Goal: Check status: Check status

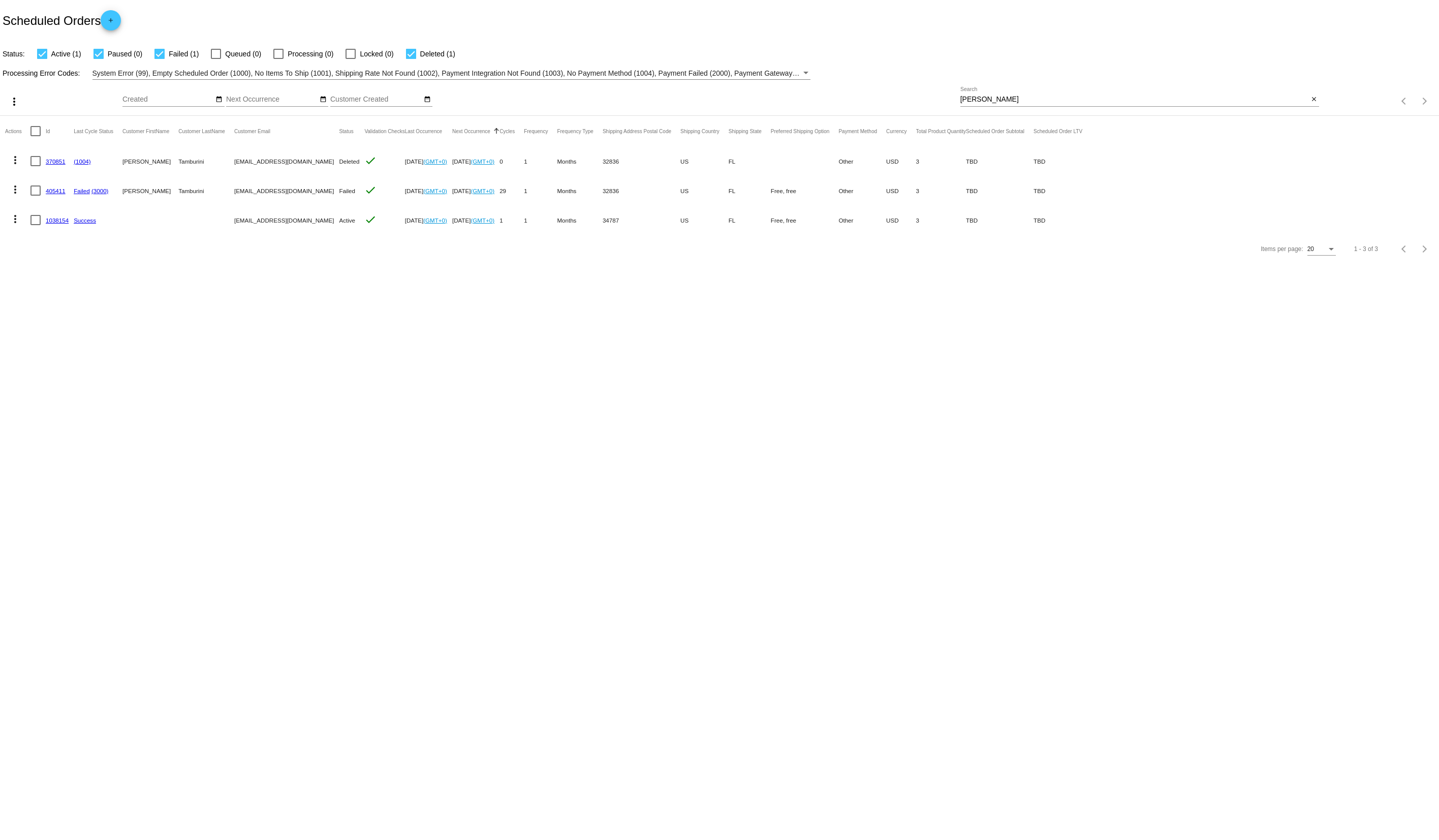
click at [1319, 101] on div "Items per page: 20 1 - 3 of 3" at bounding box center [1379, 101] width 120 height 28
click at [1312, 97] on mat-icon "close" at bounding box center [1314, 99] width 7 height 8
click at [1310, 102] on mat-icon "search" at bounding box center [1313, 102] width 12 height 16
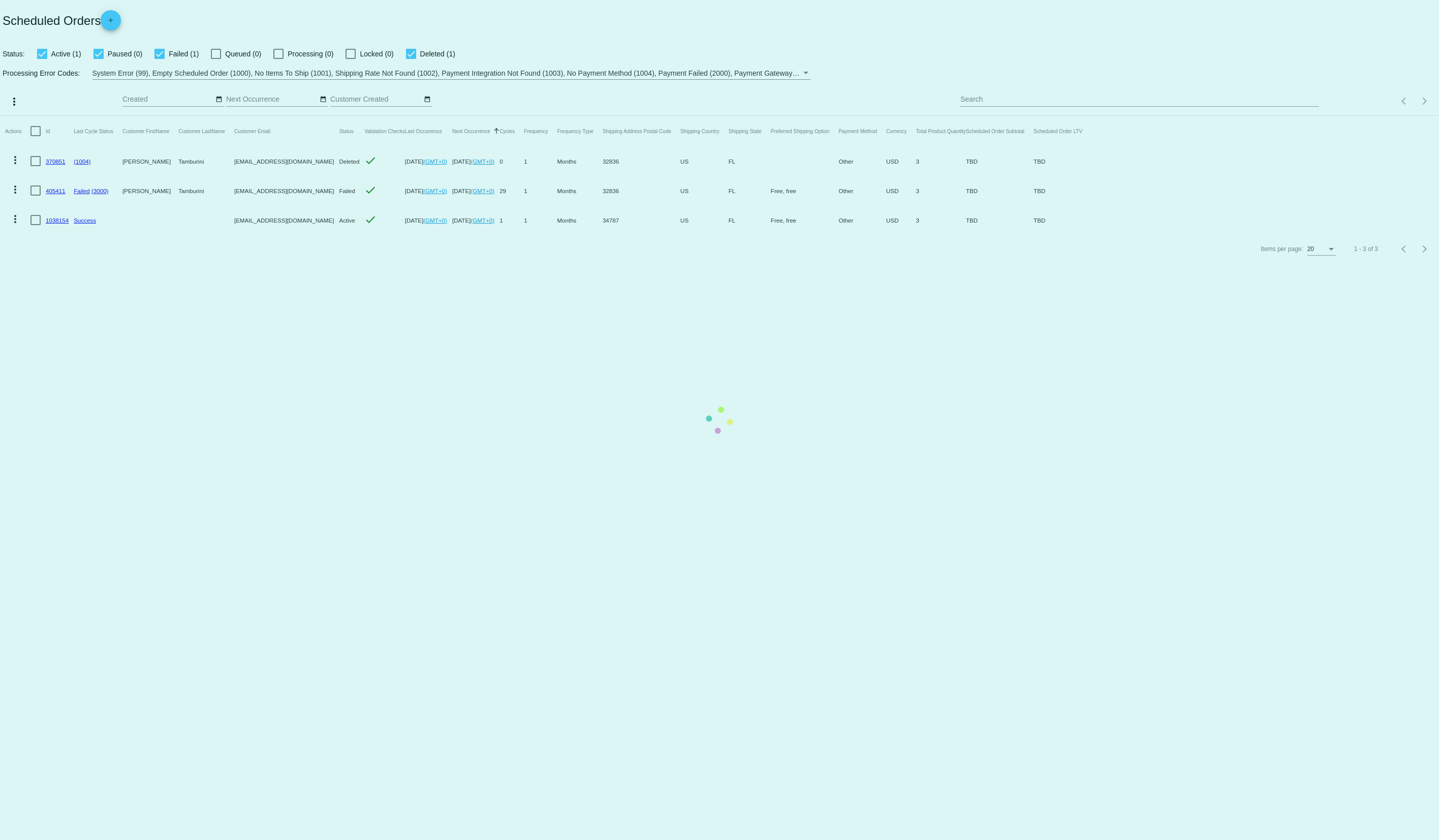
drag, startPoint x: 1178, startPoint y: 104, endPoint x: 1133, endPoint y: 100, distance: 45.2
click at [1177, 116] on mat-table "Actions Id Last Cycle Status Customer FirstName Customer LastName Customer Emai…" at bounding box center [719, 176] width 1439 height 119
click at [1007, 116] on mat-table "Actions Id Last Cycle Status Customer FirstName Customer LastName Customer Emai…" at bounding box center [719, 176] width 1439 height 119
drag, startPoint x: 1033, startPoint y: 96, endPoint x: 1025, endPoint y: 100, distance: 8.9
click at [1033, 116] on mat-table "Actions Id Last Cycle Status Customer FirstName Customer LastName Customer Emai…" at bounding box center [719, 176] width 1439 height 119
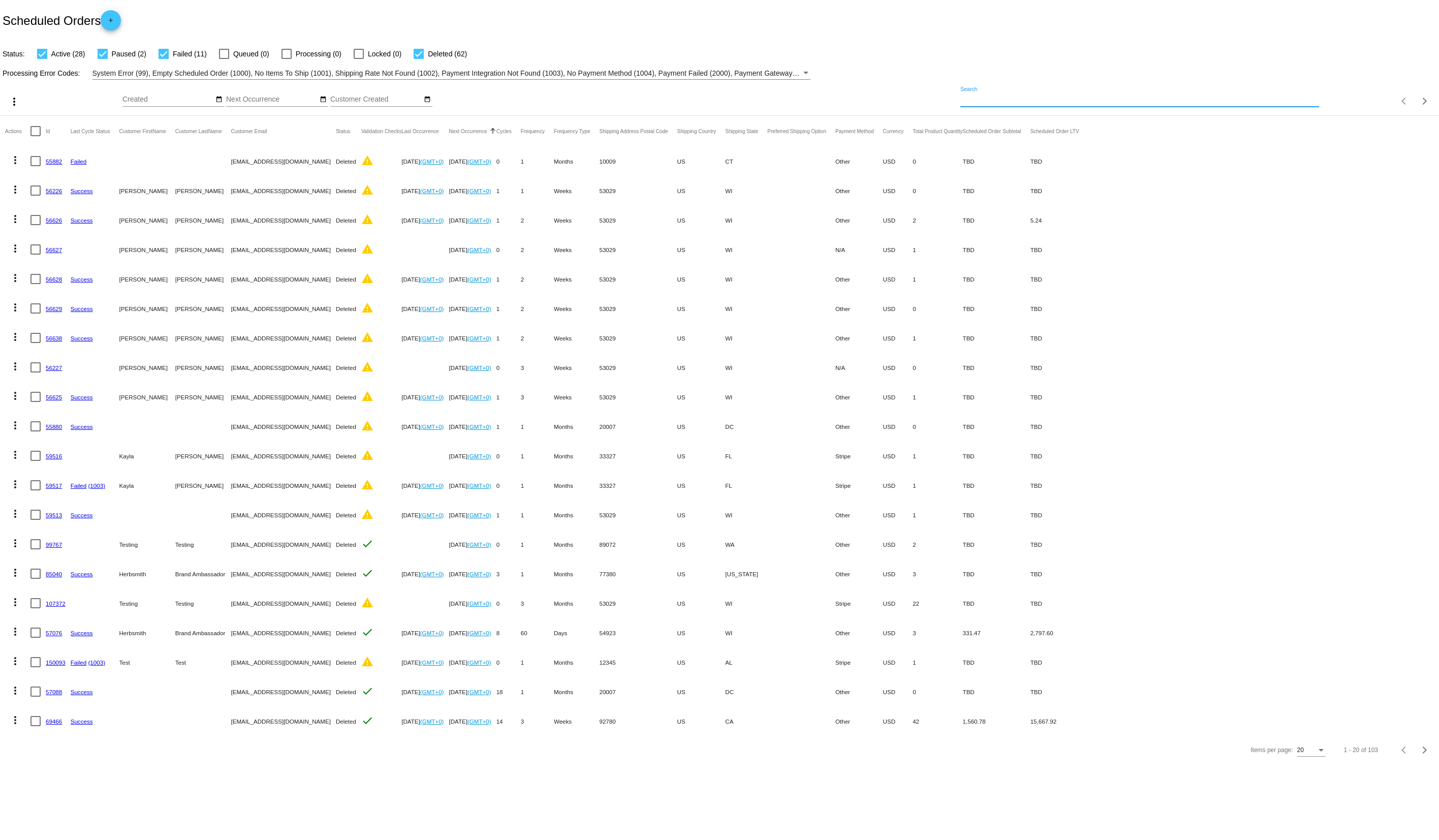
click at [1023, 102] on input "Search" at bounding box center [1140, 99] width 359 height 8
paste input "[EMAIL_ADDRESS][DOMAIN_NAME]"
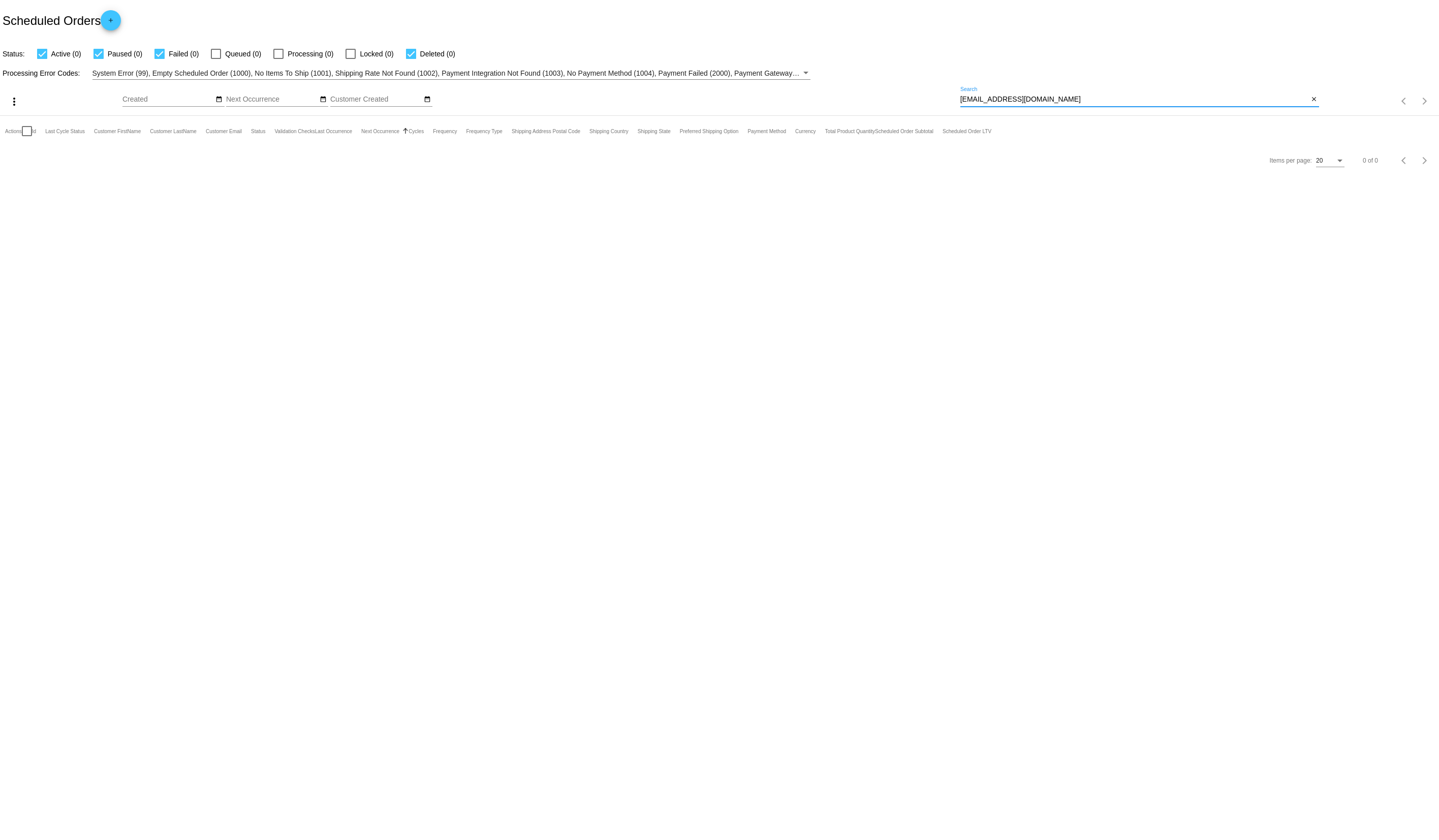
click at [1083, 105] on div "[EMAIL_ADDRESS][DOMAIN_NAME] Search" at bounding box center [1135, 96] width 348 height 20
click at [1083, 104] on div "[EMAIL_ADDRESS][DOMAIN_NAME] Search" at bounding box center [1135, 96] width 348 height 20
click at [1081, 99] on input "[EMAIL_ADDRESS][DOMAIN_NAME]" at bounding box center [1135, 99] width 348 height 8
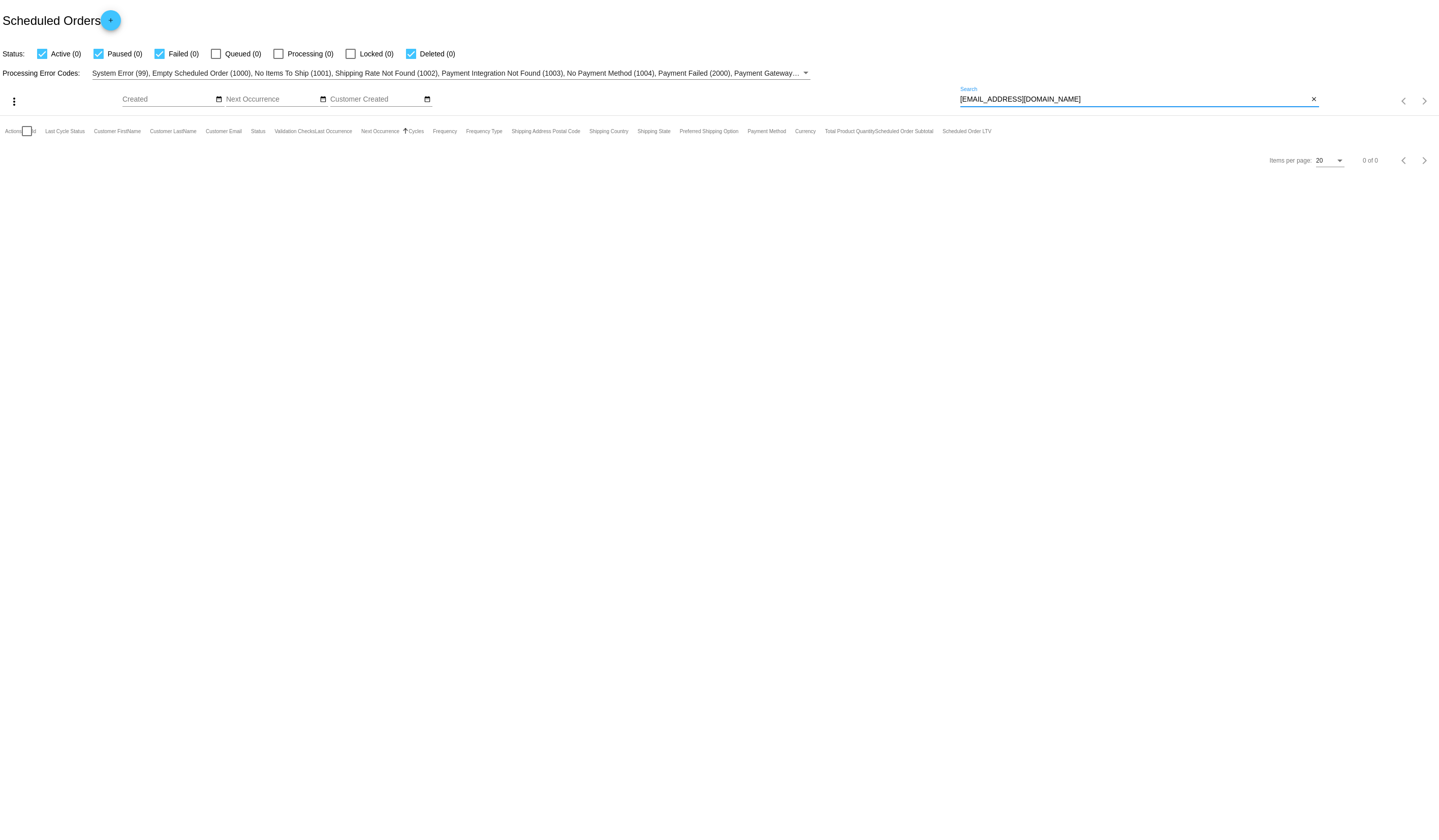
paste input "[PERSON_NAME]"
click at [1049, 87] on div "[PERSON_NAME] Search" at bounding box center [1135, 96] width 348 height 20
click at [1036, 100] on input "[PERSON_NAME]" at bounding box center [1135, 99] width 348 height 8
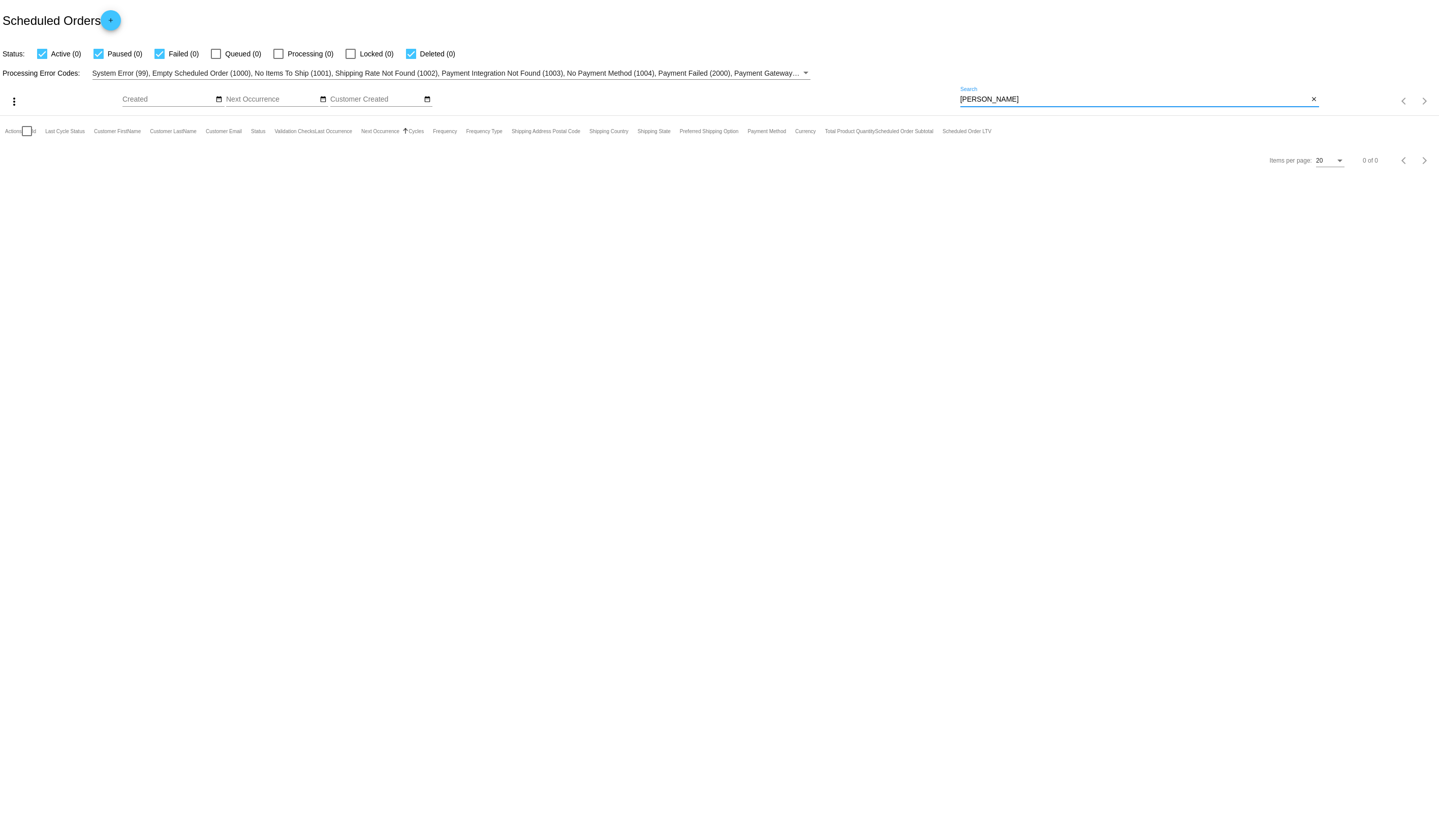
paste input "[EMAIL_ADDRESS][DOMAIN_NAME]"
drag, startPoint x: 1038, startPoint y: 96, endPoint x: 986, endPoint y: 98, distance: 52.0
click at [986, 98] on input "[EMAIL_ADDRESS][DOMAIN_NAME]" at bounding box center [1135, 99] width 348 height 8
click at [985, 101] on input "[EMAIL_ADDRESS][DOMAIN_NAME]" at bounding box center [1135, 99] width 348 height 8
drag, startPoint x: 983, startPoint y: 97, endPoint x: 1080, endPoint y: 102, distance: 97.1
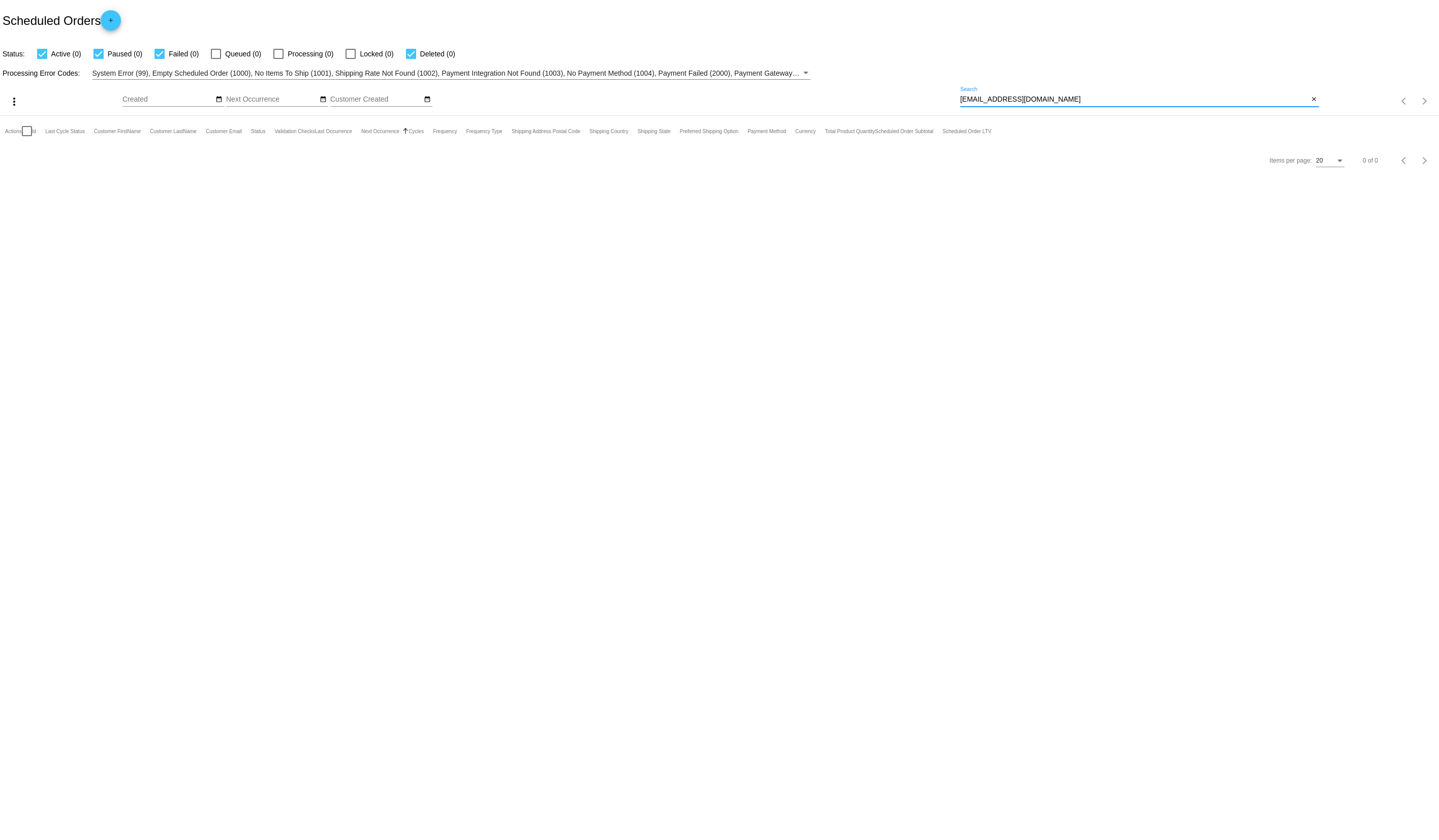
click at [1080, 102] on input "[EMAIL_ADDRESS][DOMAIN_NAME]" at bounding box center [1135, 99] width 348 height 8
click at [1060, 101] on input "[PERSON_NAME]" at bounding box center [1135, 99] width 348 height 8
paste input "[EMAIL_ADDRESS][DOMAIN_NAME]"
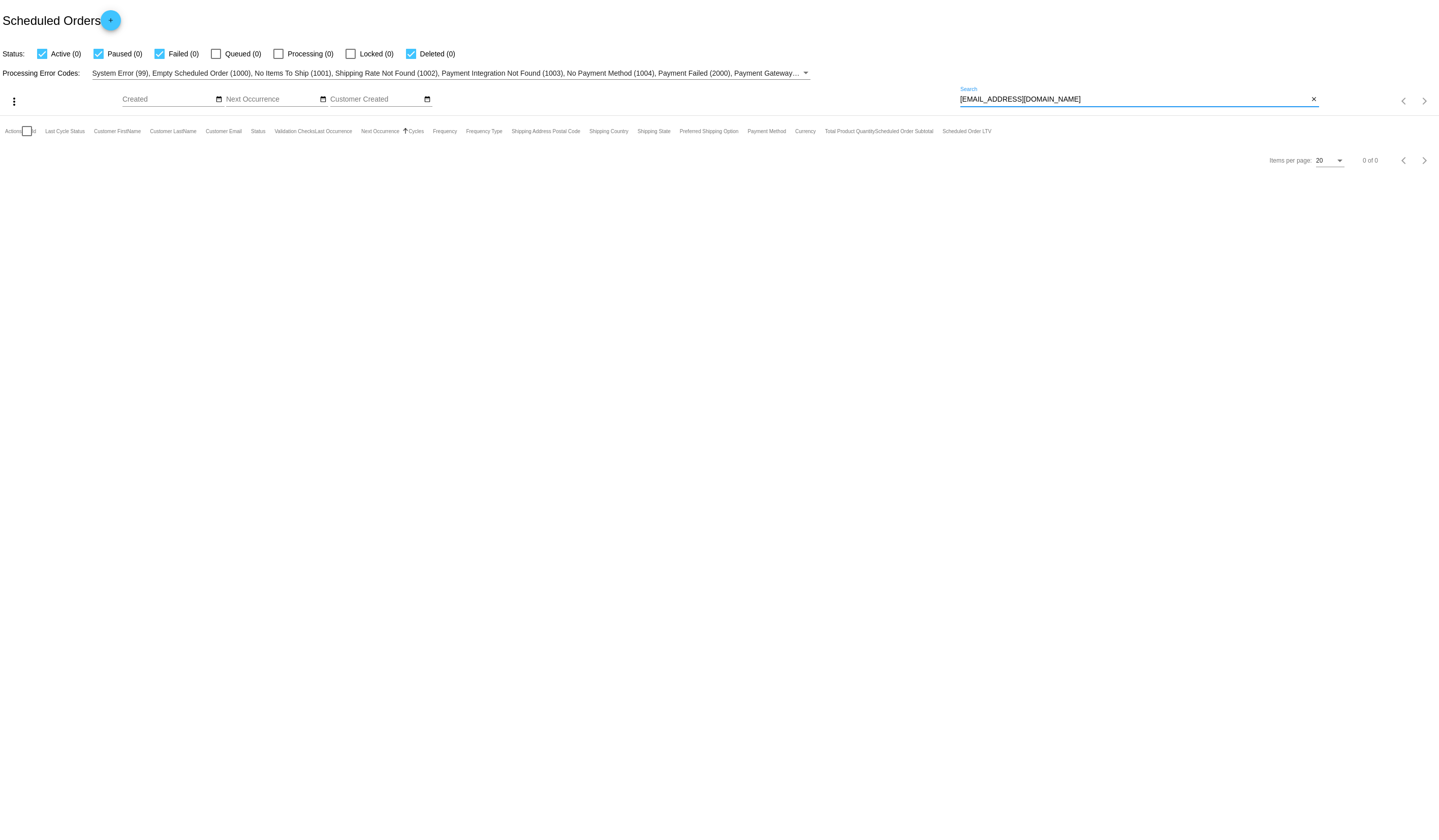
click at [1074, 102] on input "[EMAIL_ADDRESS][DOMAIN_NAME]" at bounding box center [1135, 99] width 348 height 8
click at [1074, 103] on input "[EMAIL_ADDRESS][DOMAIN_NAME]" at bounding box center [1135, 99] width 348 height 8
click at [1074, 102] on div "[EMAIL_ADDRESS][DOMAIN_NAME] Search" at bounding box center [1135, 96] width 348 height 20
click at [1058, 96] on input "[EMAIL_ADDRESS][DOMAIN_NAME]" at bounding box center [1135, 99] width 348 height 8
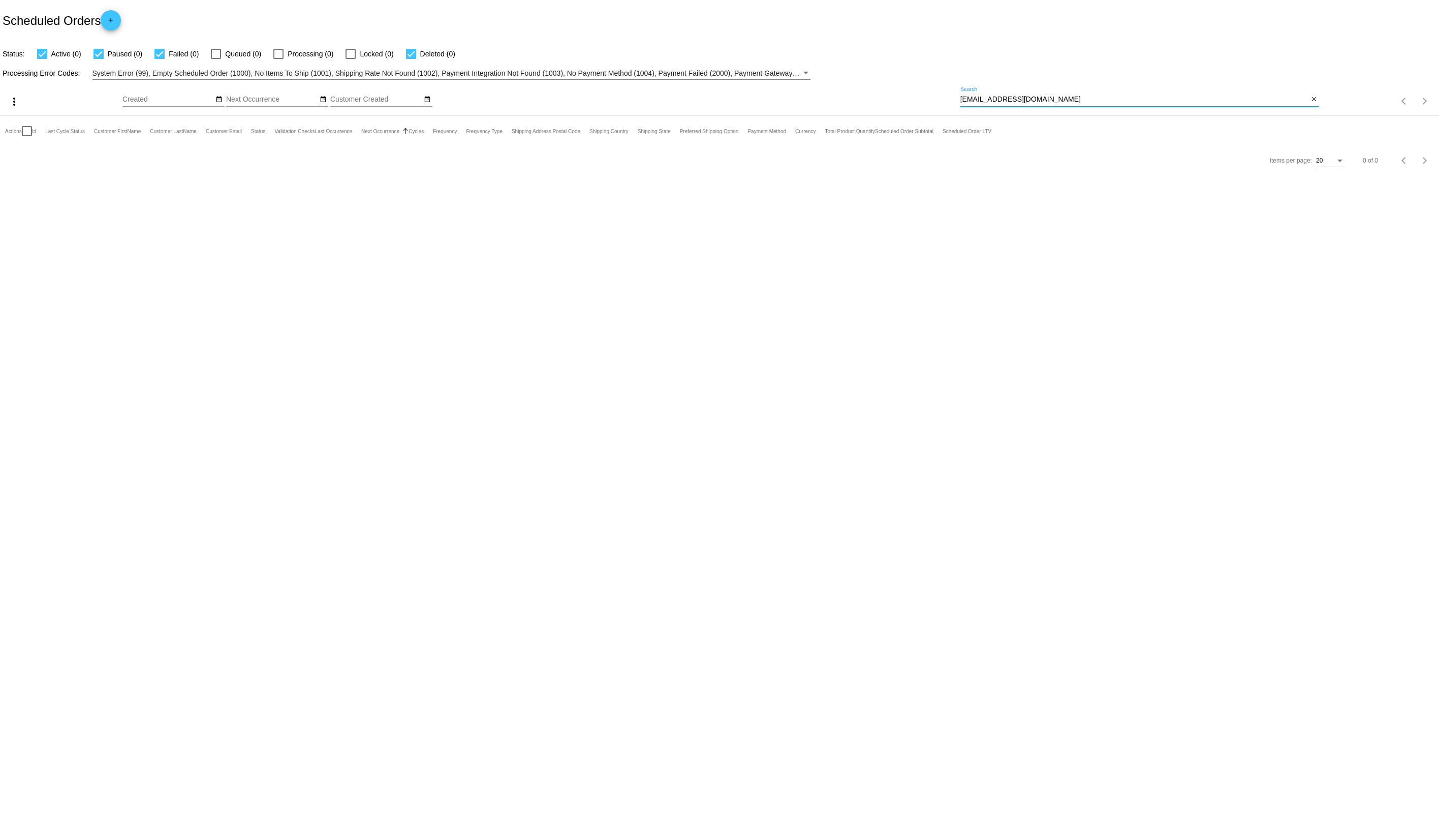
click at [1057, 96] on input "[EMAIL_ADDRESS][DOMAIN_NAME]" at bounding box center [1135, 99] width 348 height 8
paste input "Deja Blu Russian Blues/ Russianblue_Miro"
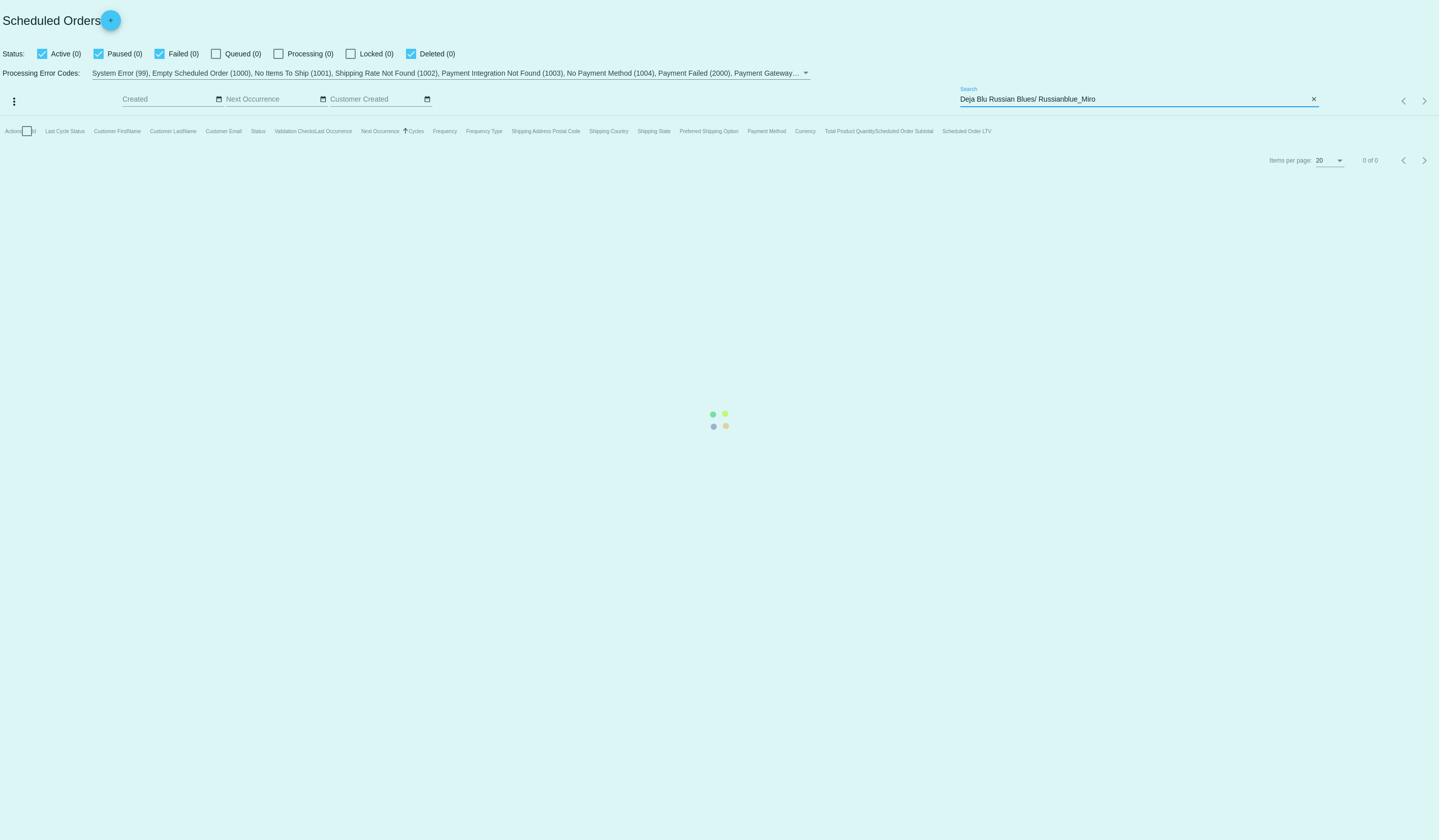
drag, startPoint x: 1131, startPoint y: 99, endPoint x: 991, endPoint y: 102, distance: 140.0
click at [1023, 97] on app-dashboard-scheduled-orders "Scheduled Orders add Status: Active (0) Paused (0) Failed (0) Queued (0) Proces…" at bounding box center [719, 87] width 1439 height 175
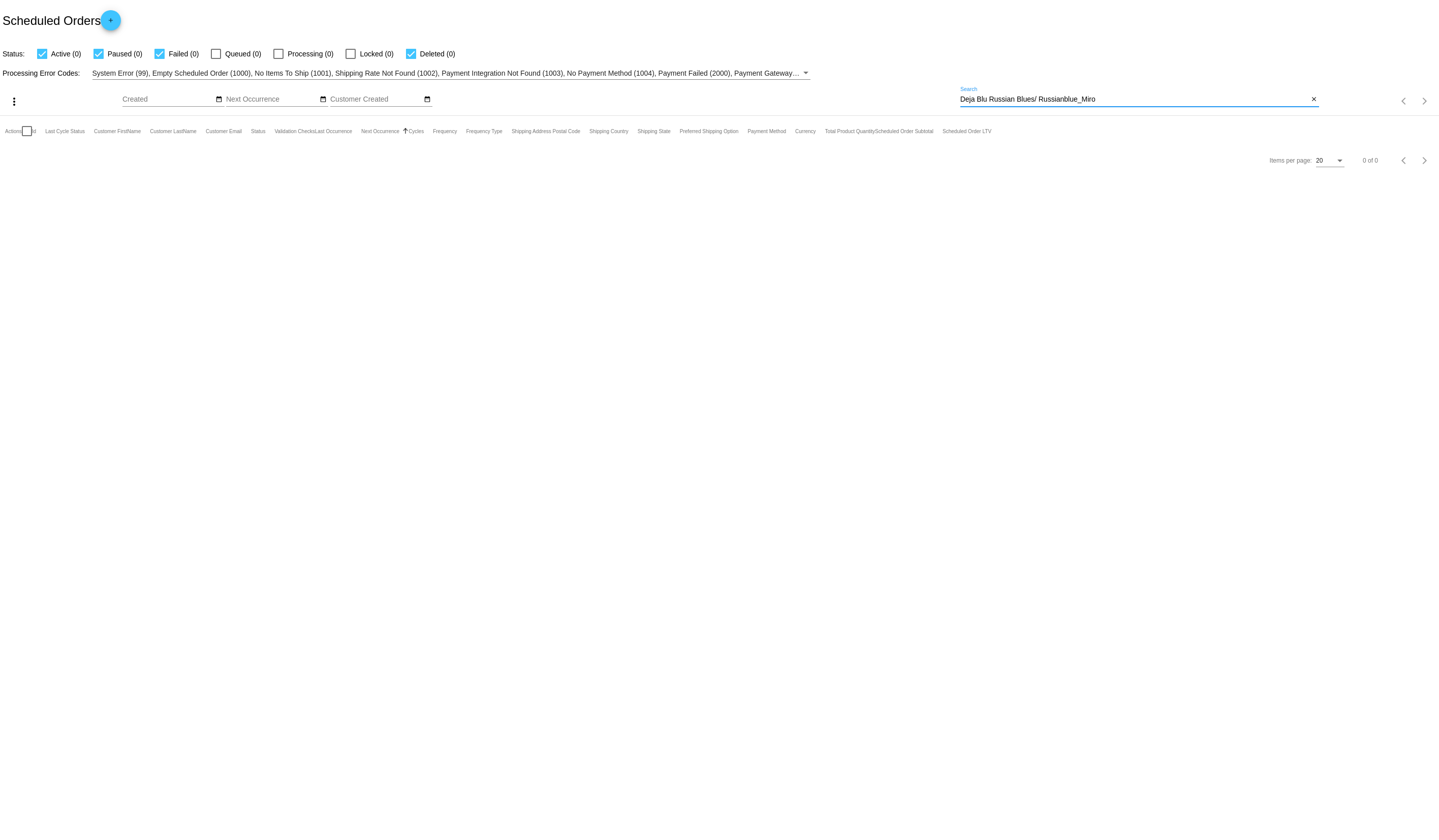
drag, startPoint x: 988, startPoint y: 100, endPoint x: 1141, endPoint y: 99, distance: 153.0
click at [1141, 99] on input "Deja Blu Russian Blues/ Russianblue_Miro" at bounding box center [1135, 99] width 348 height 8
type input "Deja Blu"
click at [989, 99] on input "Deja Blu" at bounding box center [1135, 99] width 348 height 8
click at [1012, 102] on input "Deja Blu" at bounding box center [1135, 99] width 348 height 8
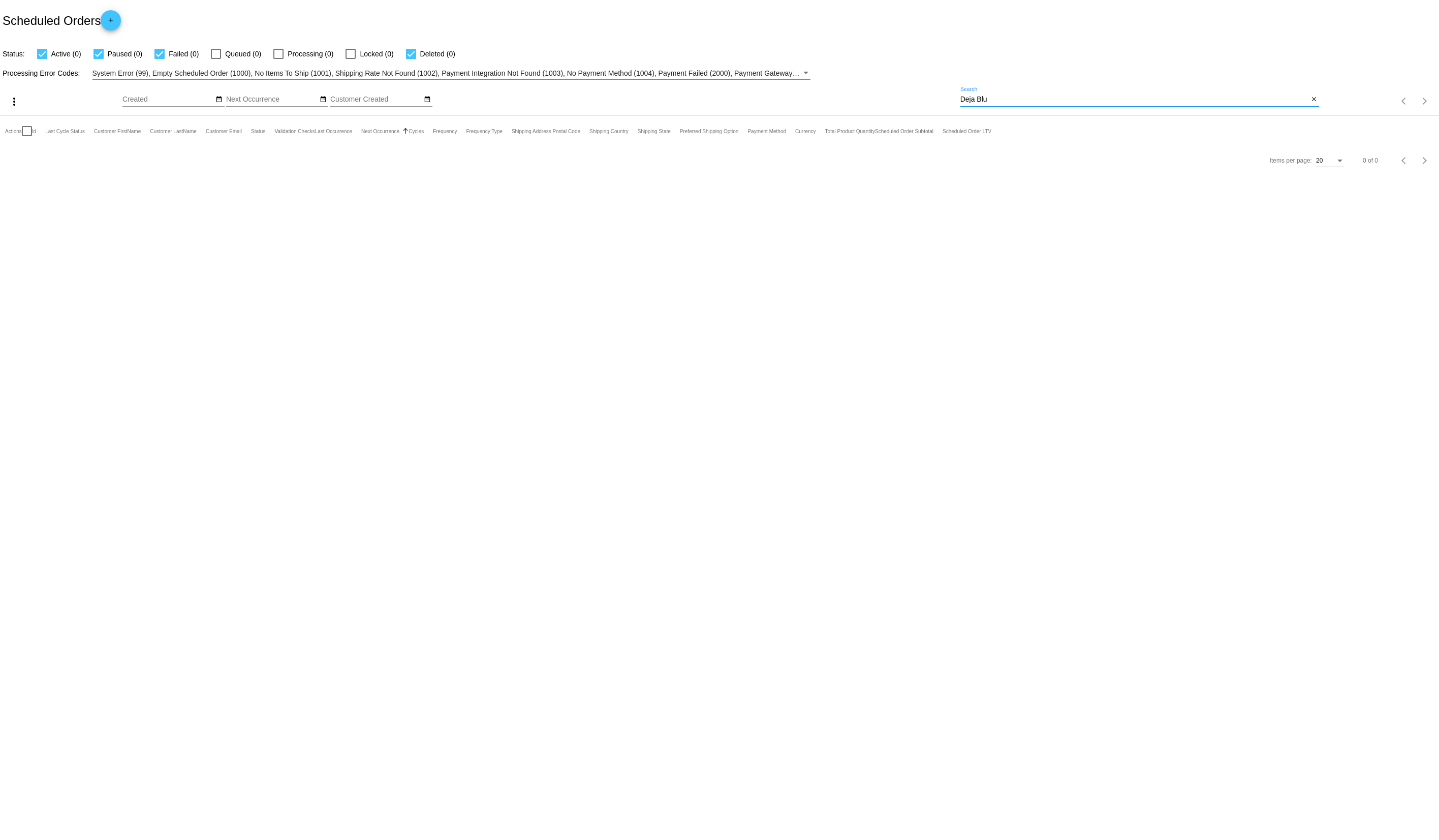
click at [1012, 102] on input "Deja Blu" at bounding box center [1135, 99] width 348 height 8
click at [911, 302] on body "Scheduled Orders add Status: Active (0) Paused (0) Failed (0) Queued (0) Proces…" at bounding box center [719, 420] width 1439 height 840
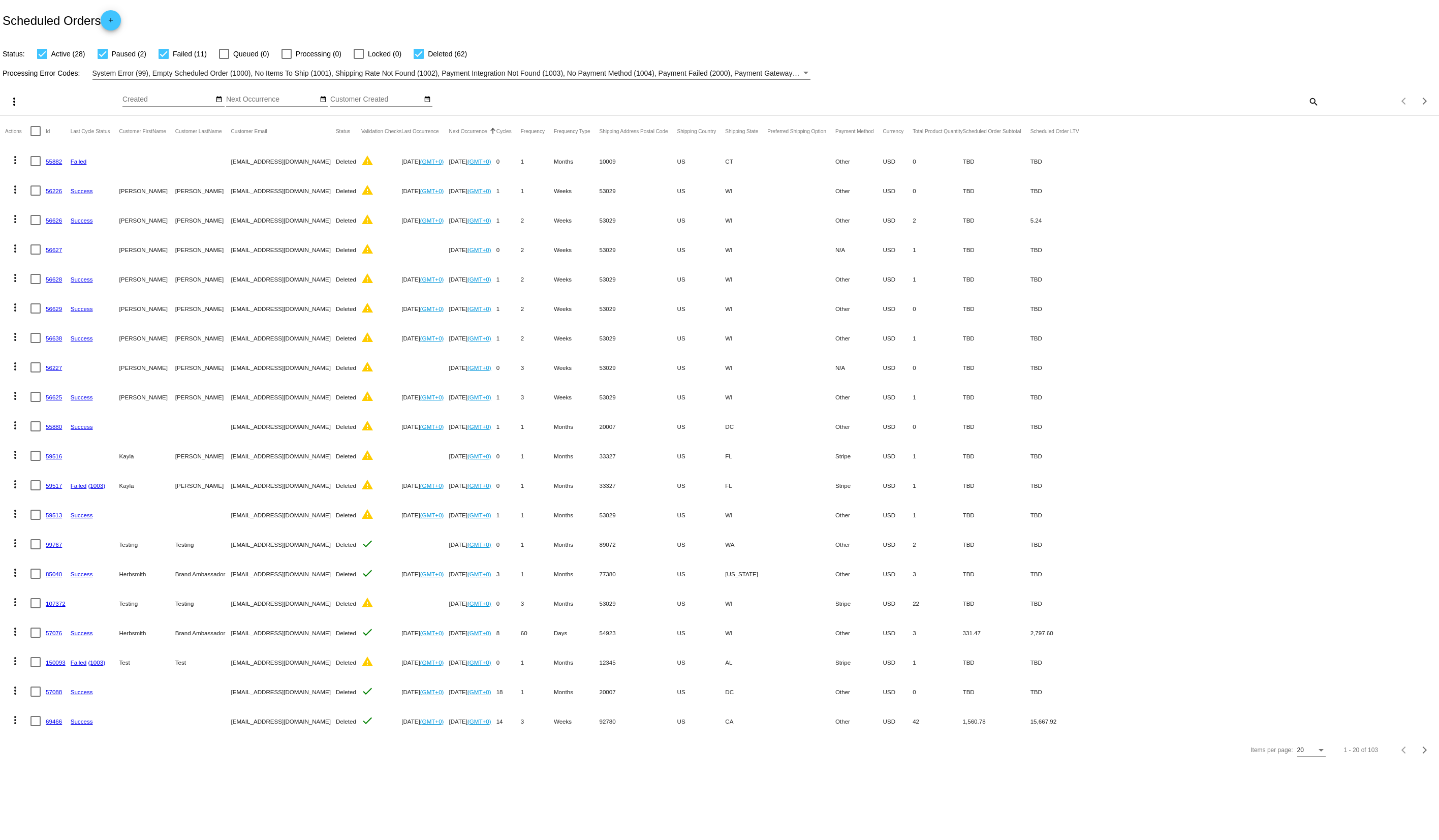
click at [1319, 104] on mat-icon "search" at bounding box center [1313, 102] width 12 height 16
click at [1108, 103] on div "Search" at bounding box center [1140, 96] width 359 height 20
paste input "[EMAIL_ADDRESS][DOMAIN_NAME]"
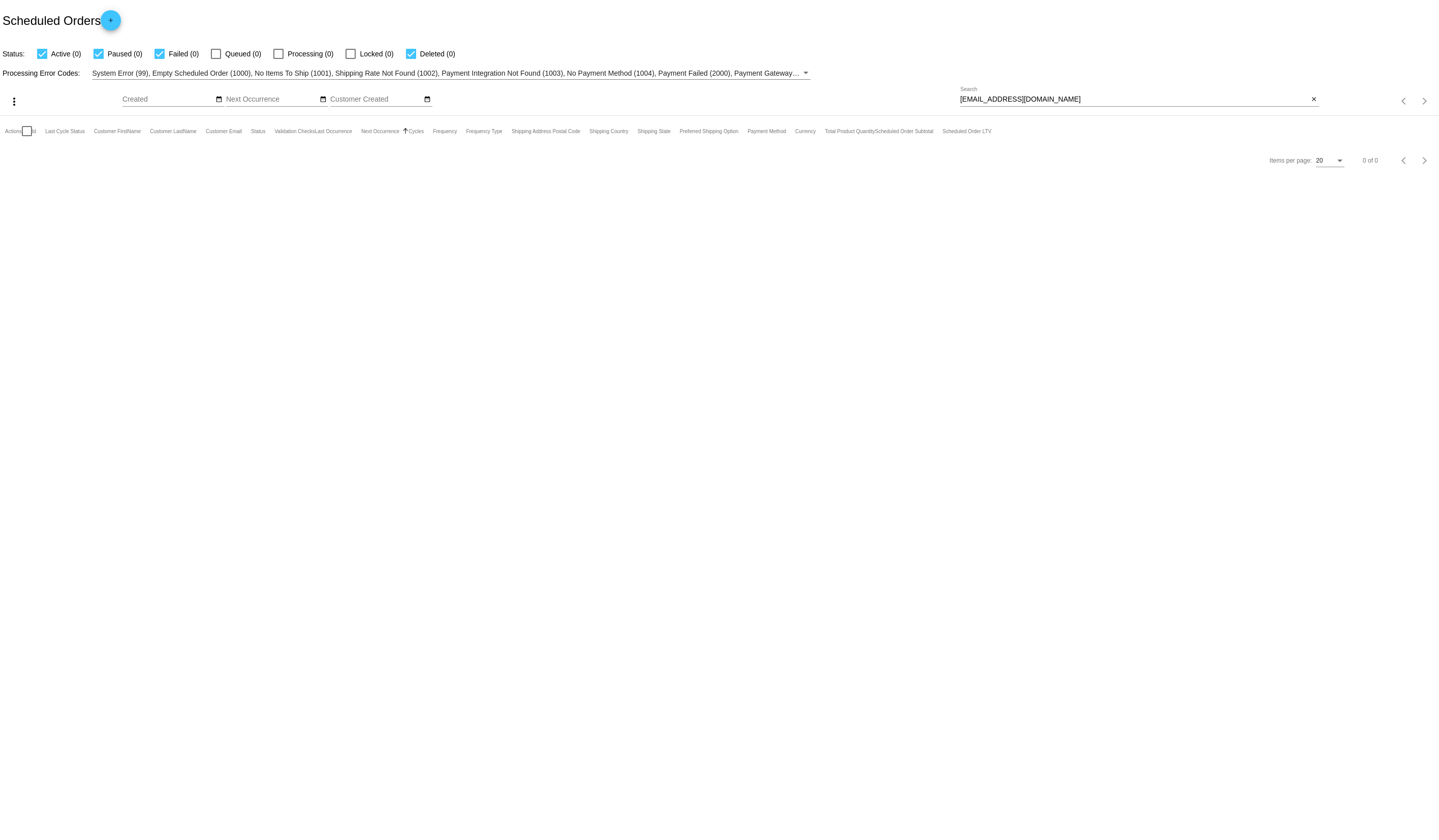
click at [1067, 94] on div "[EMAIL_ADDRESS][DOMAIN_NAME] Search" at bounding box center [1135, 96] width 348 height 20
click at [1066, 96] on input "[EMAIL_ADDRESS][DOMAIN_NAME]" at bounding box center [1135, 99] width 348 height 8
click at [1065, 100] on input "[EMAIL_ADDRESS][DOMAIN_NAME]" at bounding box center [1135, 99] width 348 height 8
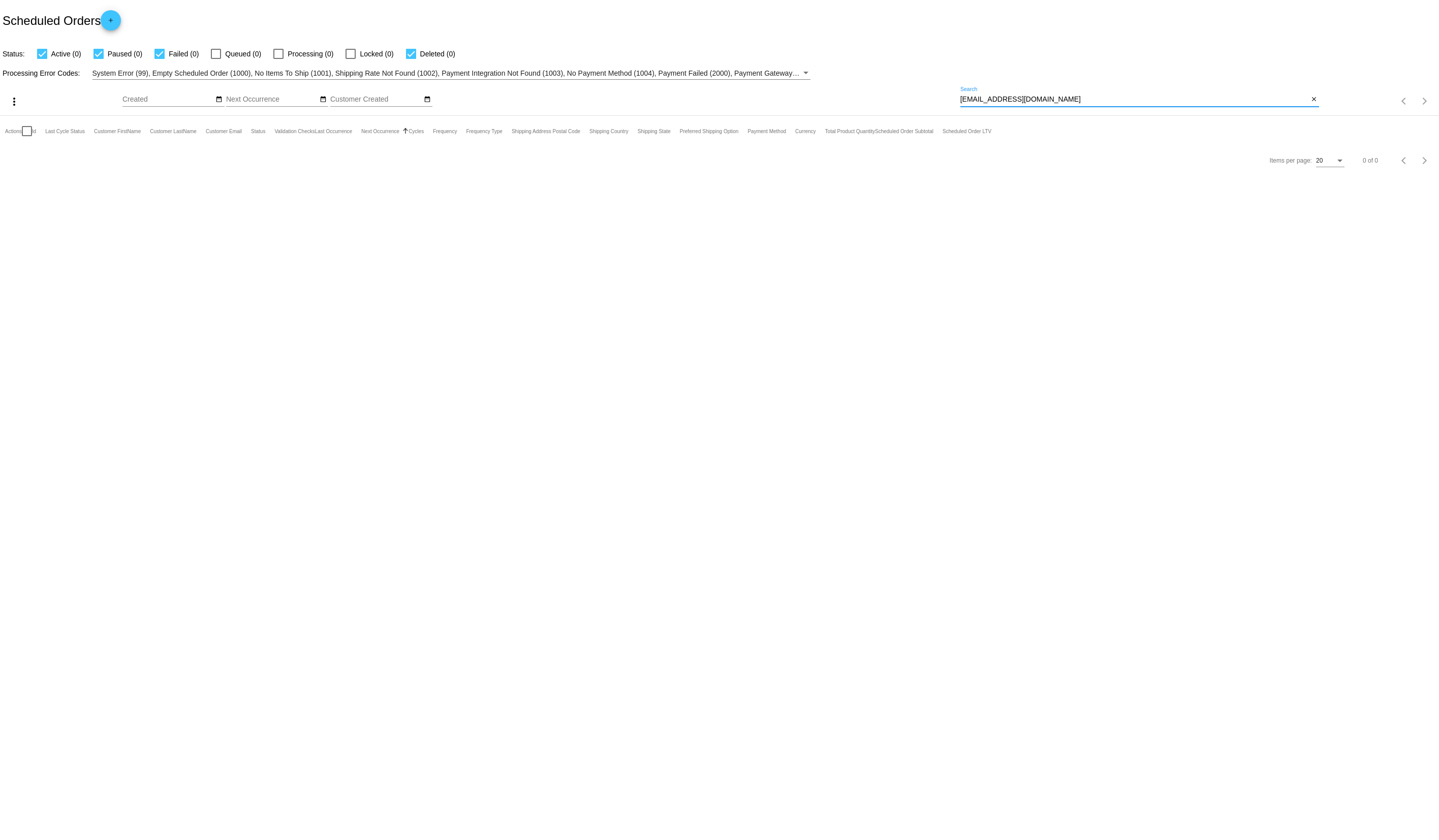
click at [1065, 100] on input "[EMAIL_ADDRESS][DOMAIN_NAME]" at bounding box center [1135, 99] width 348 height 8
paste input "Harford"
click at [1065, 110] on div "Gizmo Harford Search close" at bounding box center [1140, 102] width 359 height 29
click at [1063, 107] on div "Gizmo Harford Search close" at bounding box center [1140, 102] width 359 height 29
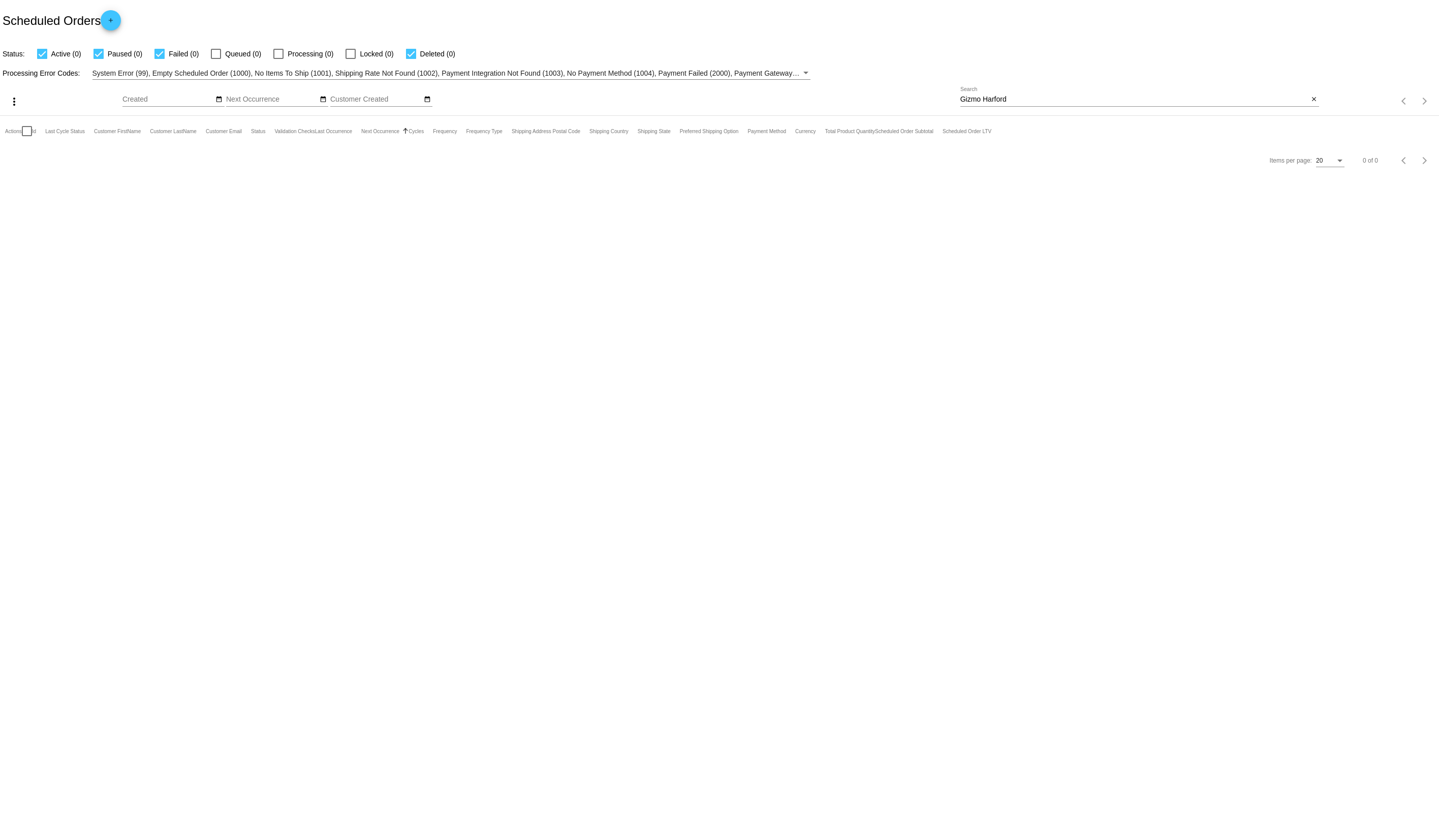
click at [1058, 97] on input "Gizmo Harford" at bounding box center [1135, 99] width 348 height 8
paste input "[PERSON_NAME]"
click at [1013, 92] on div "[PERSON_NAME] Search" at bounding box center [1135, 96] width 348 height 20
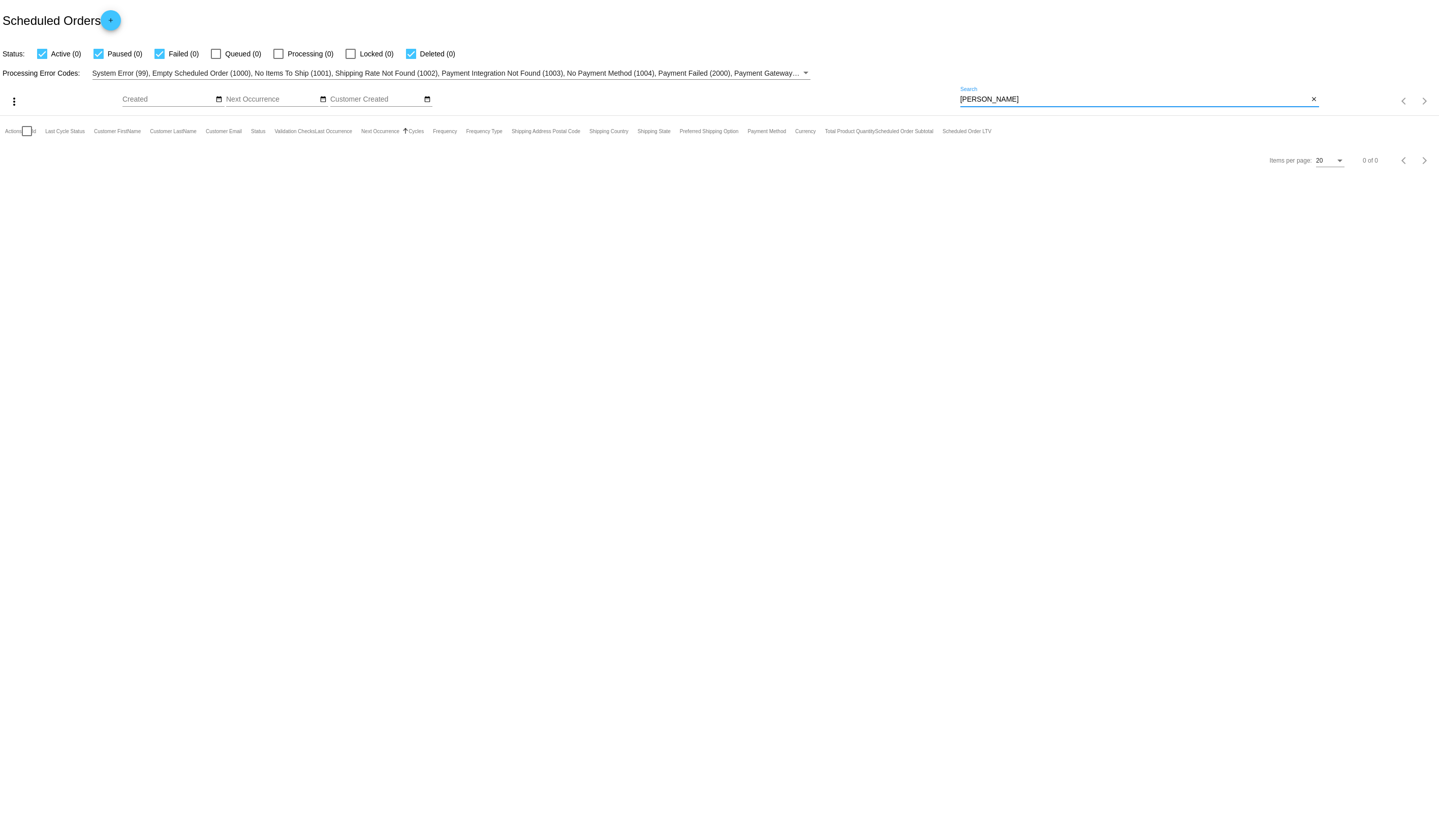
click at [1013, 92] on div "[PERSON_NAME] Search" at bounding box center [1135, 96] width 348 height 20
click at [1009, 101] on input "[PERSON_NAME]" at bounding box center [1135, 99] width 348 height 8
paste input "[EMAIL_ADDRESS][DOMAIN_NAME]"
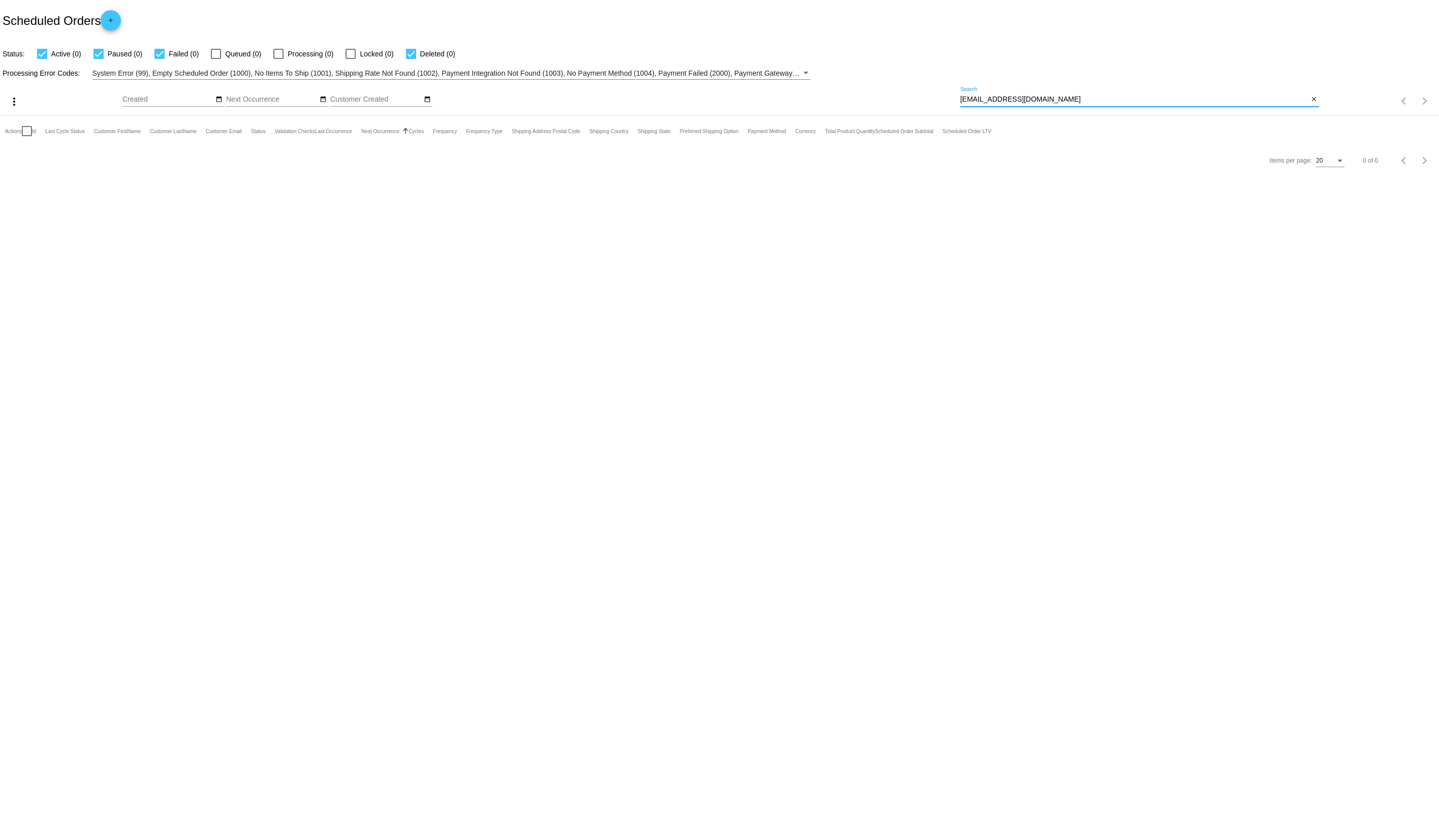
click at [1093, 99] on input "[EMAIL_ADDRESS][DOMAIN_NAME]" at bounding box center [1135, 99] width 348 height 8
click at [1091, 99] on input "[EMAIL_ADDRESS][DOMAIN_NAME]" at bounding box center [1135, 99] width 348 height 8
click at [1091, 99] on input "[EMAIL_ADDRESS][DOMAIN_NAME]" at bounding box center [1135, 99] width 348 height 8
paste input "[PERSON_NAME][EMAIL_ADDRESS][DOMAIN_NAME]"
click at [1090, 98] on input "[EMAIL_ADDRESS][PERSON_NAME]@[DOMAIN_NAME]" at bounding box center [1135, 99] width 348 height 8
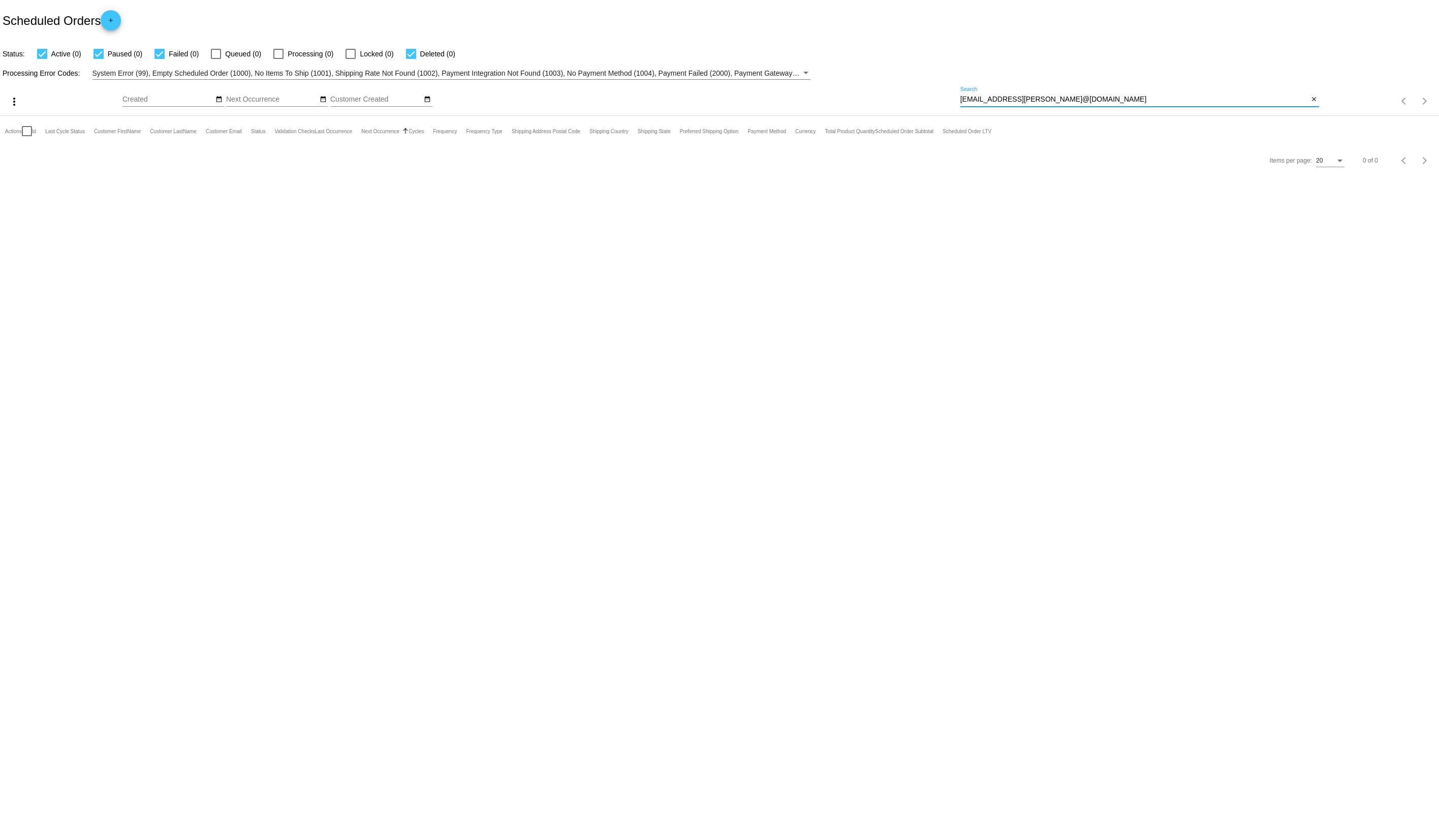
click at [1090, 98] on input "[EMAIL_ADDRESS][PERSON_NAME]@[DOMAIN_NAME]" at bounding box center [1135, 99] width 348 height 8
click at [1090, 98] on app-dashboard-scheduled-orders "Scheduled Orders add Status: Active (0) Paused (0) Failed (0) Queued (0) Proces…" at bounding box center [719, 87] width 1439 height 175
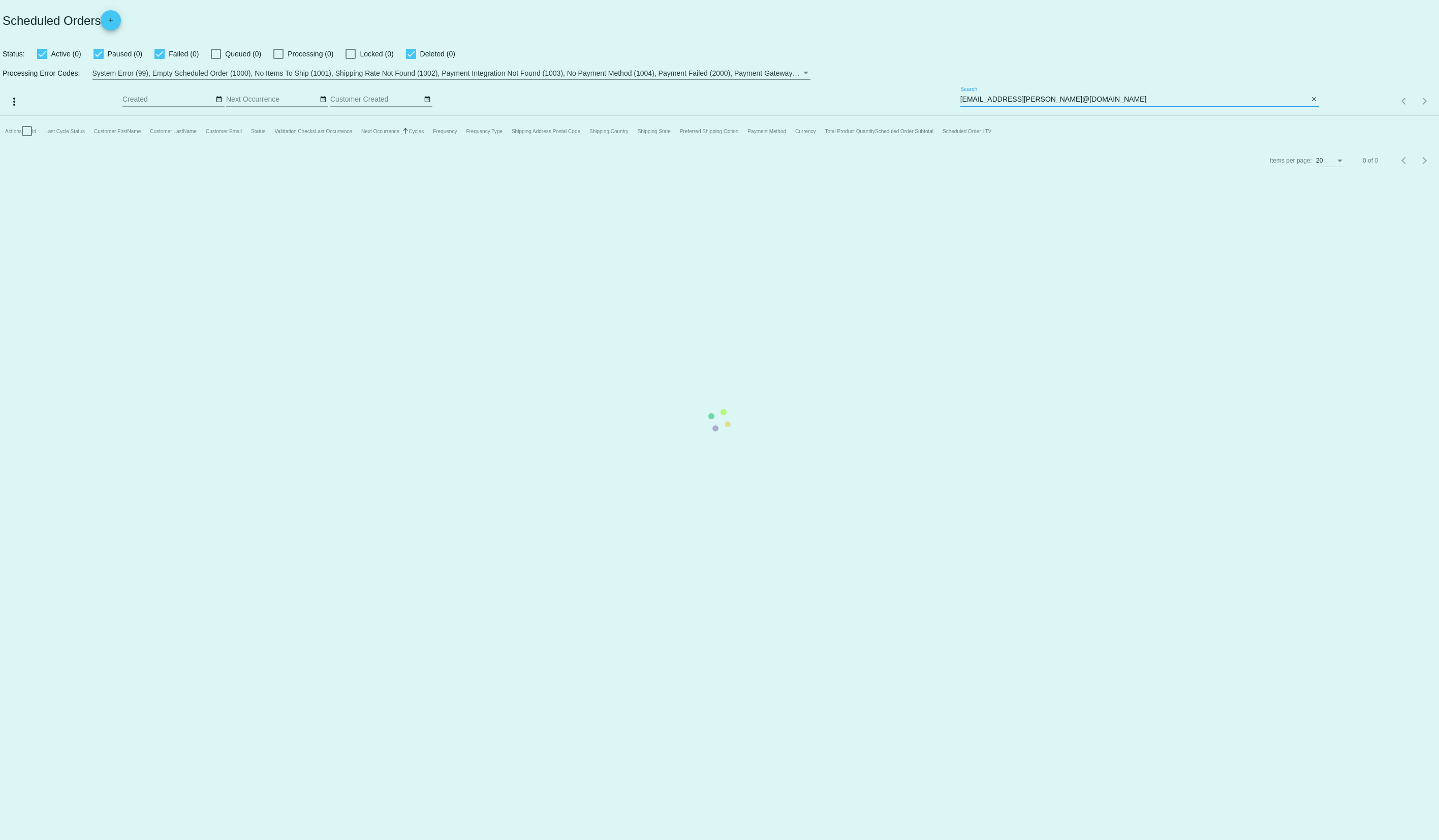
paste input
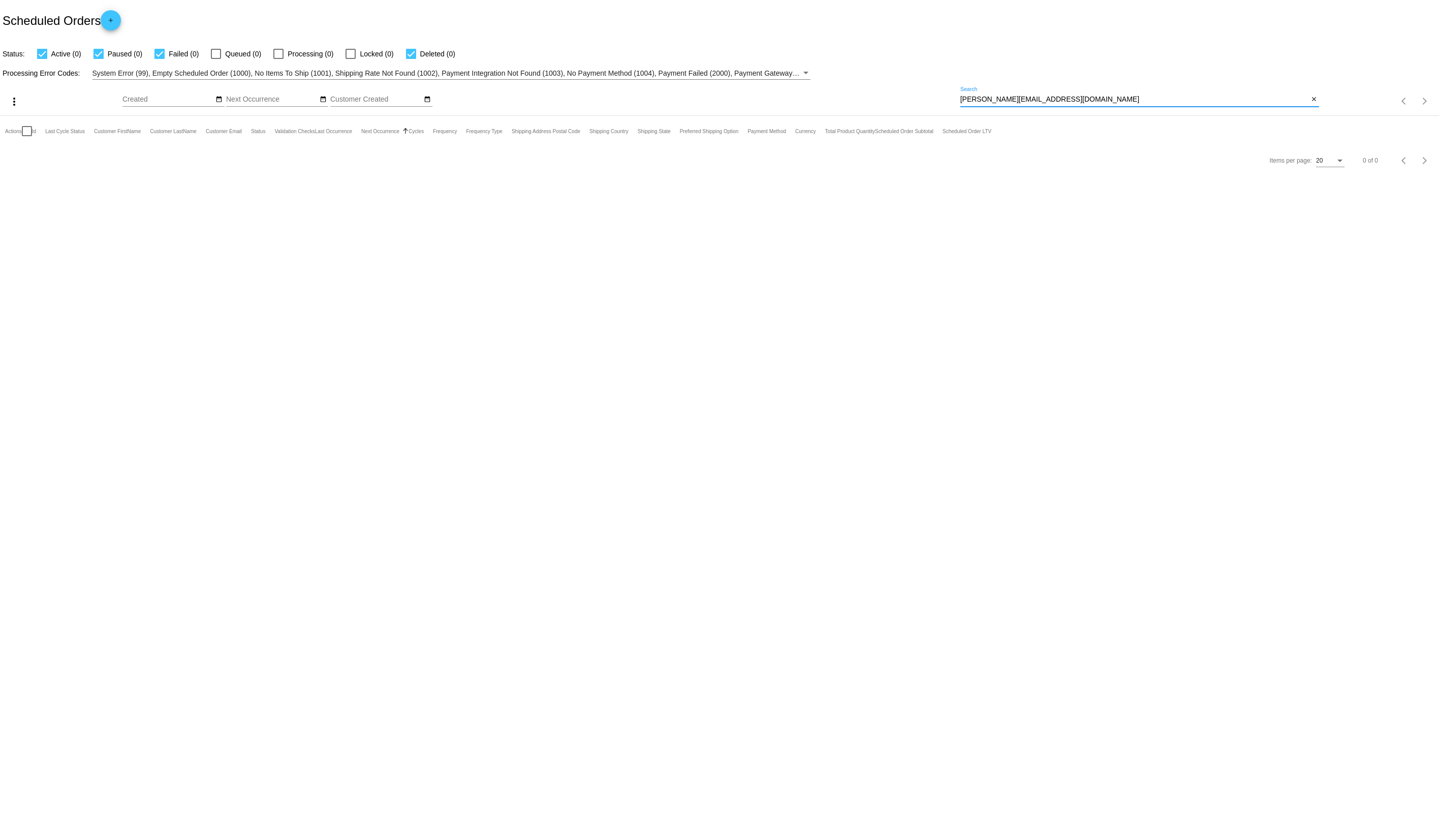
click at [1041, 85] on div "more_vert Oct Jan Feb Mar [DATE]" at bounding box center [719, 98] width 1439 height 36
click at [1060, 94] on div "[PERSON_NAME][EMAIL_ADDRESS][DOMAIN_NAME] Search" at bounding box center [1135, 96] width 348 height 20
click at [1060, 96] on input "[PERSON_NAME][EMAIL_ADDRESS][DOMAIN_NAME]" at bounding box center [1135, 99] width 348 height 8
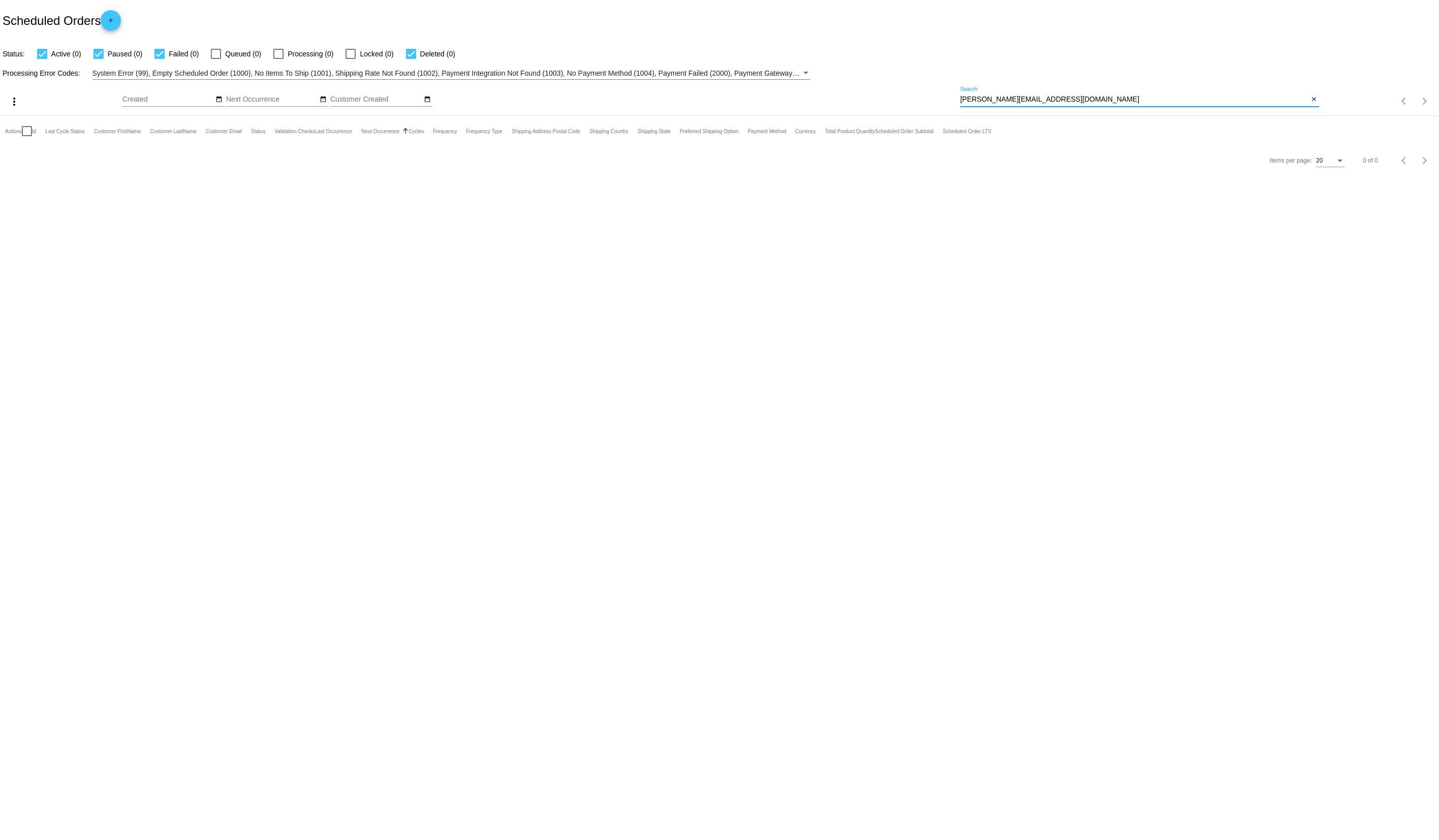
click at [1060, 96] on input "[PERSON_NAME][EMAIL_ADDRESS][DOMAIN_NAME]" at bounding box center [1135, 99] width 348 height 8
paste input "[PERSON_NAME]"
click at [1049, 96] on input "[PERSON_NAME]" at bounding box center [1135, 99] width 348 height 8
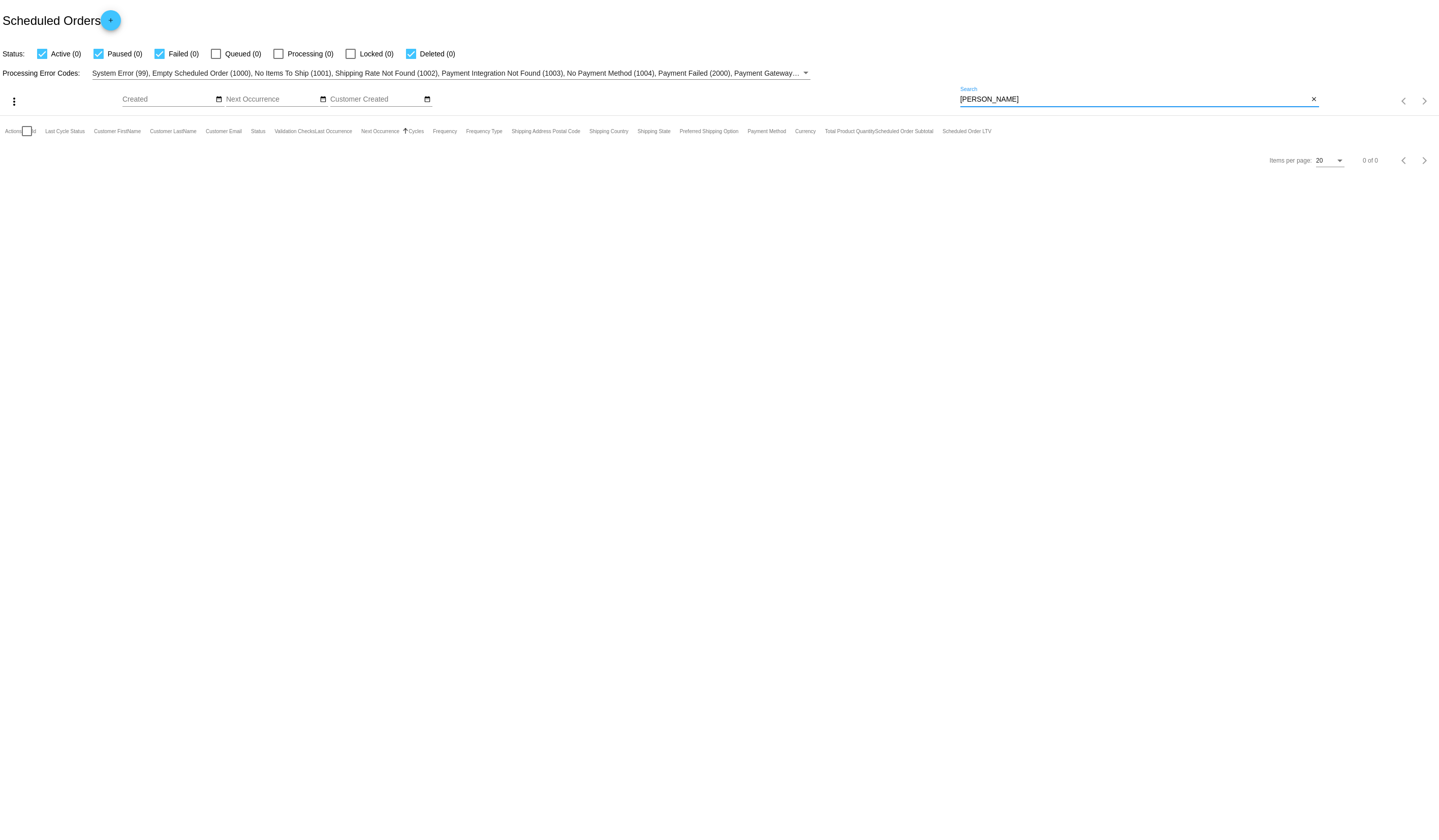
paste input "[PERSON_NAME]"
click at [1001, 96] on input "[PERSON_NAME]" at bounding box center [1135, 99] width 348 height 8
paste input "[EMAIL_ADDRESS][DOMAIN_NAME]"
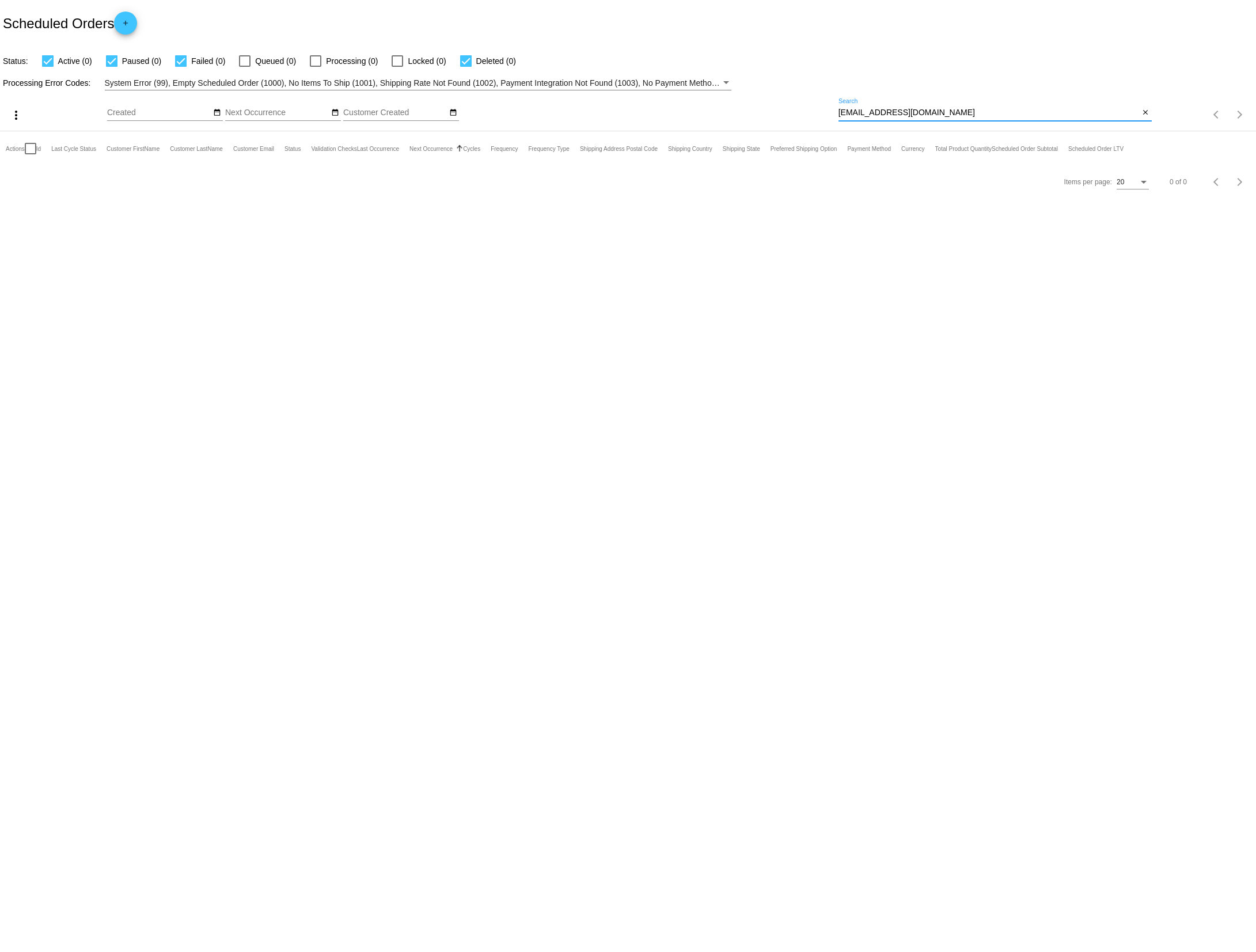
click at [985, 129] on div "[EMAIL_ADDRESS][DOMAIN_NAME] Search close" at bounding box center [995, 115] width 313 height 33
click at [971, 115] on input "[EMAIL_ADDRESS][DOMAIN_NAME]" at bounding box center [990, 113] width 301 height 9
click at [971, 114] on input "[EMAIL_ADDRESS][DOMAIN_NAME]" at bounding box center [990, 113] width 301 height 9
click at [970, 114] on input "[EMAIL_ADDRESS][DOMAIN_NAME]" at bounding box center [990, 113] width 301 height 9
paste input "[PERSON_NAME]"
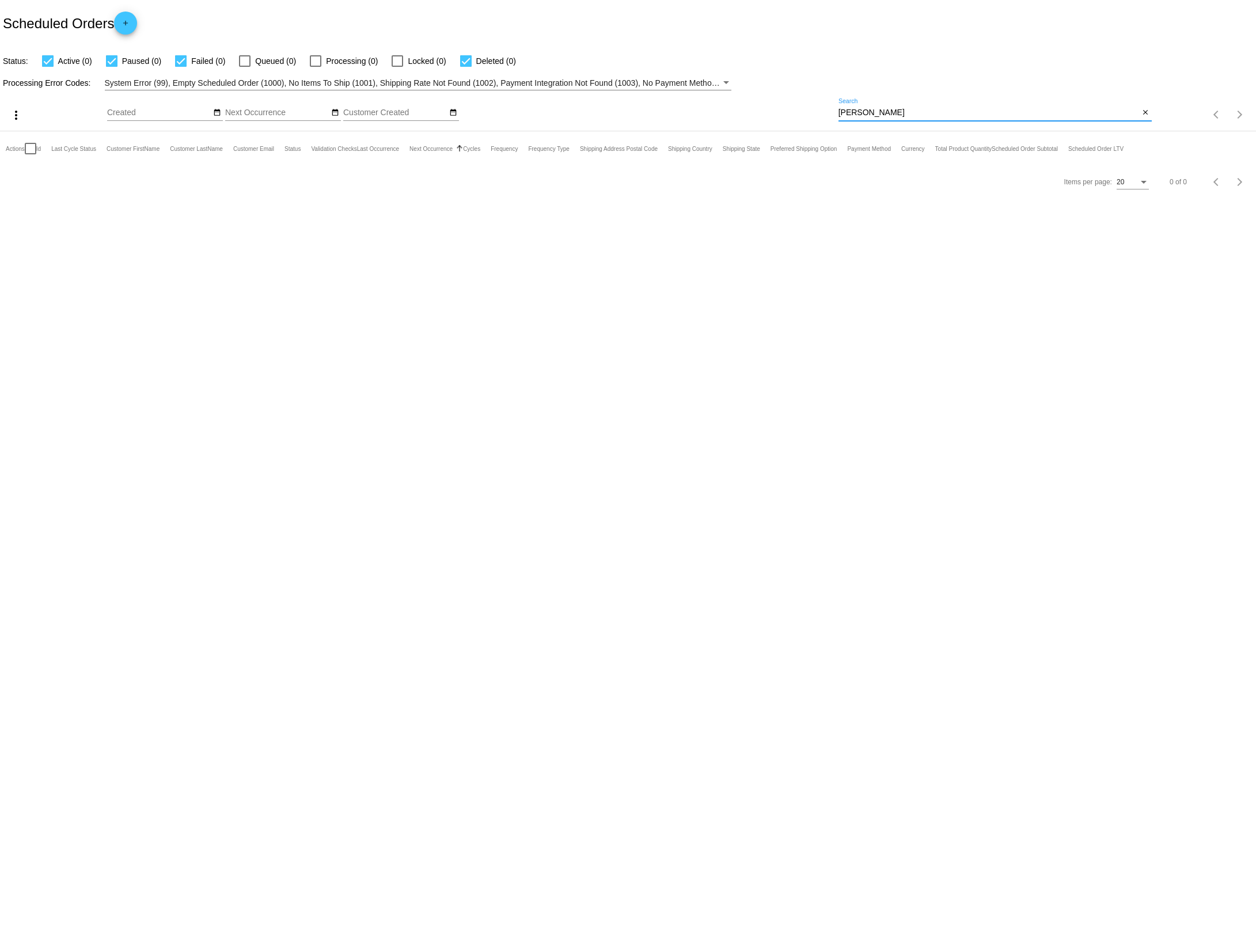
click at [937, 118] on div "[PERSON_NAME] Search" at bounding box center [990, 109] width 301 height 22
click at [918, 109] on input "[PERSON_NAME]" at bounding box center [990, 113] width 301 height 9
paste input "[PERSON_NAME]"
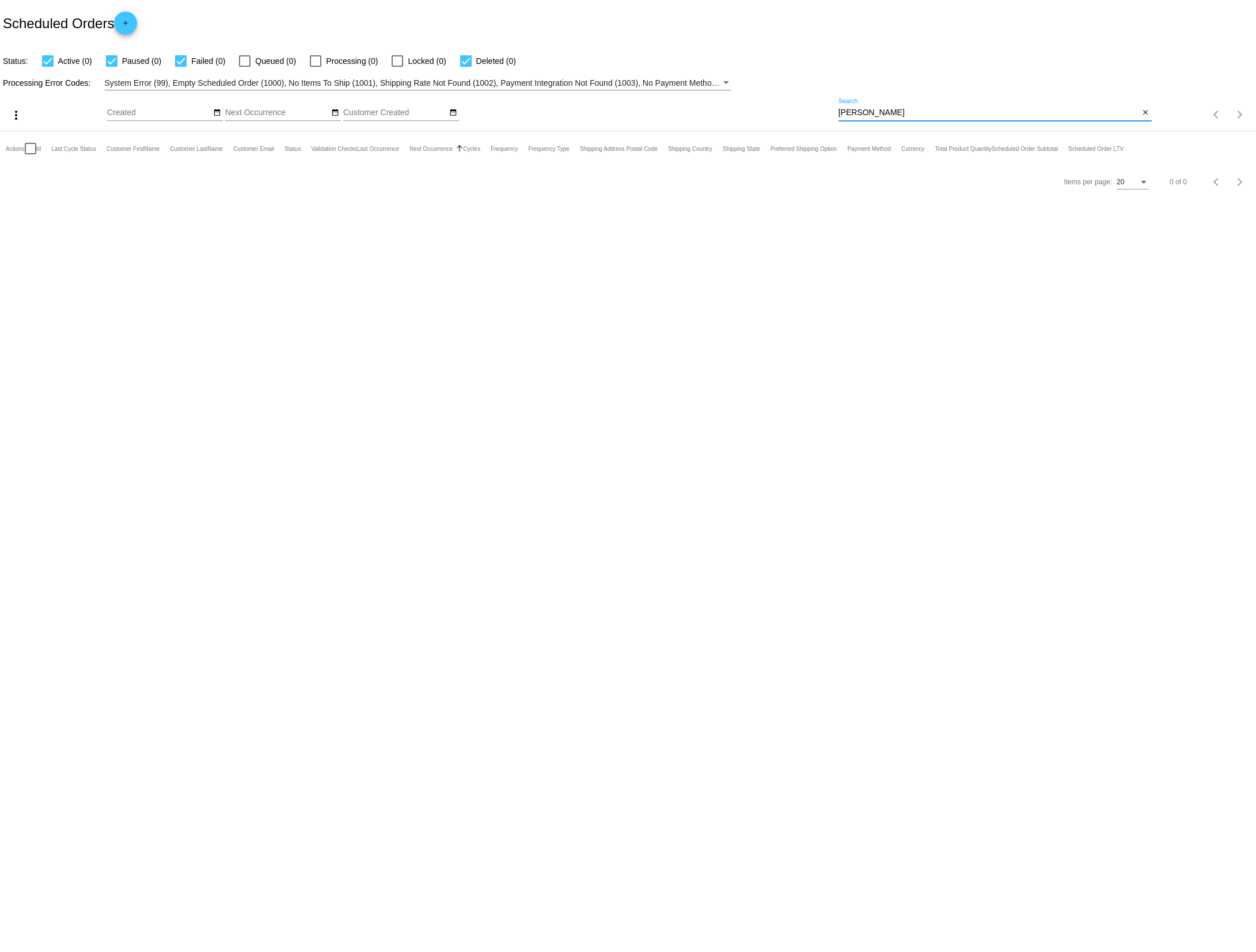
click at [937, 109] on input "[PERSON_NAME]" at bounding box center [990, 113] width 301 height 9
paste input "[EMAIL_ADDRESS][DOMAIN_NAME]"
click at [983, 109] on input "[EMAIL_ADDRESS][DOMAIN_NAME]" at bounding box center [990, 113] width 301 height 9
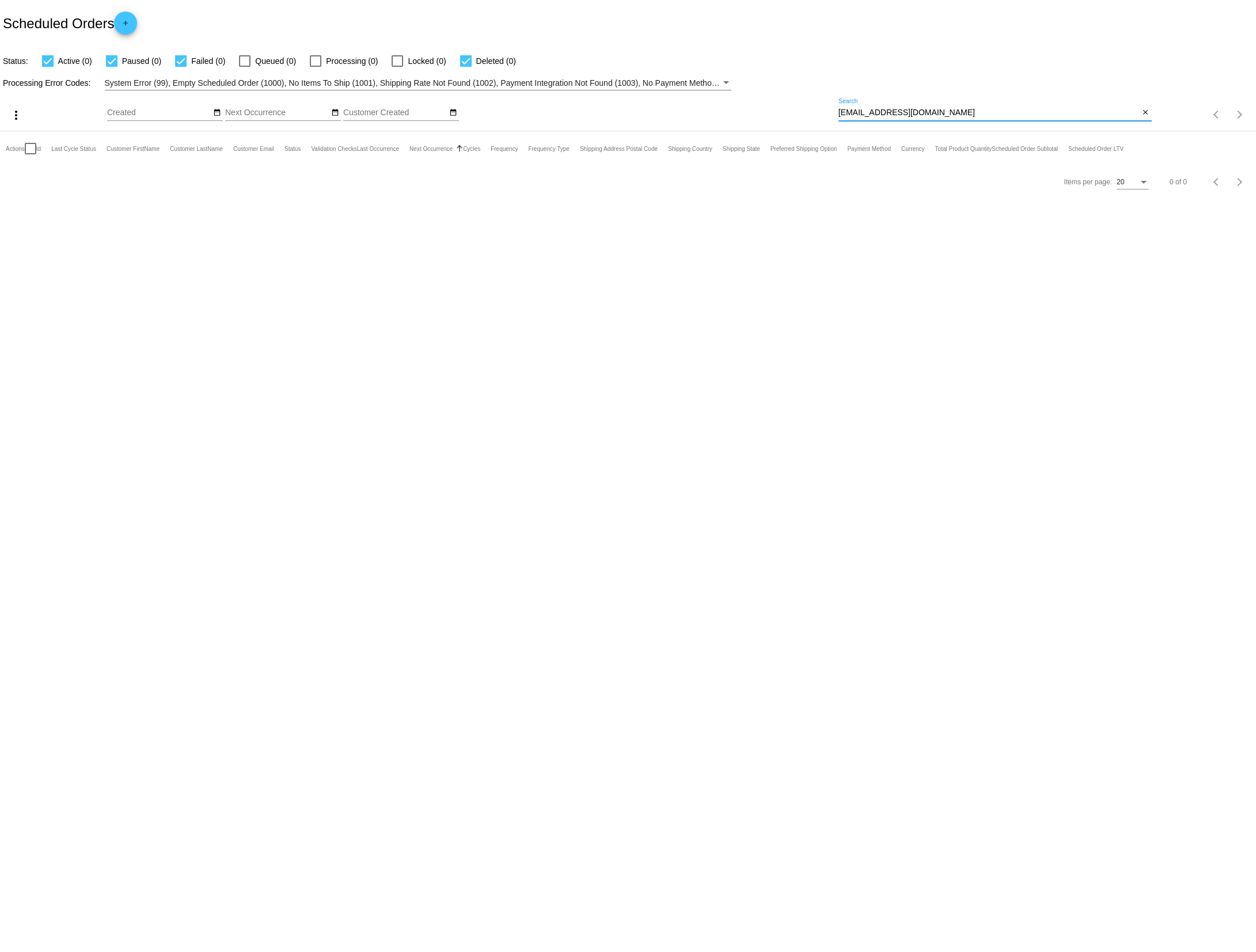
click at [983, 109] on input "[EMAIL_ADDRESS][DOMAIN_NAME]" at bounding box center [990, 113] width 301 height 9
paste input "[PERSON_NAME]"
click at [962, 109] on input "[PERSON_NAME]" at bounding box center [990, 113] width 301 height 9
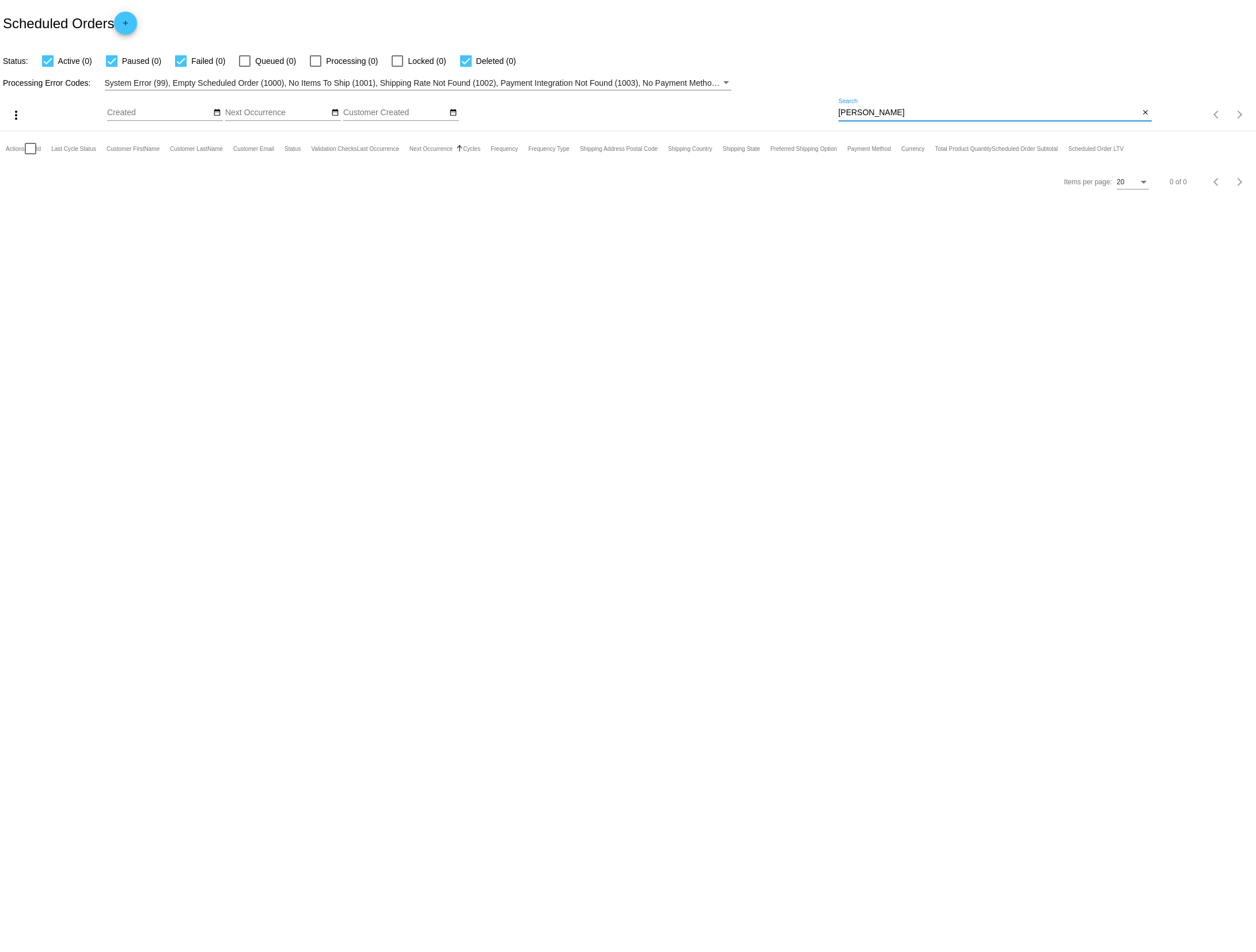
click at [962, 109] on input "[PERSON_NAME]" at bounding box center [990, 113] width 301 height 9
paste input "[EMAIL_ADDRESS][DOMAIN_NAME]"
click at [956, 114] on input "[EMAIL_ADDRESS][DOMAIN_NAME]" at bounding box center [990, 113] width 301 height 9
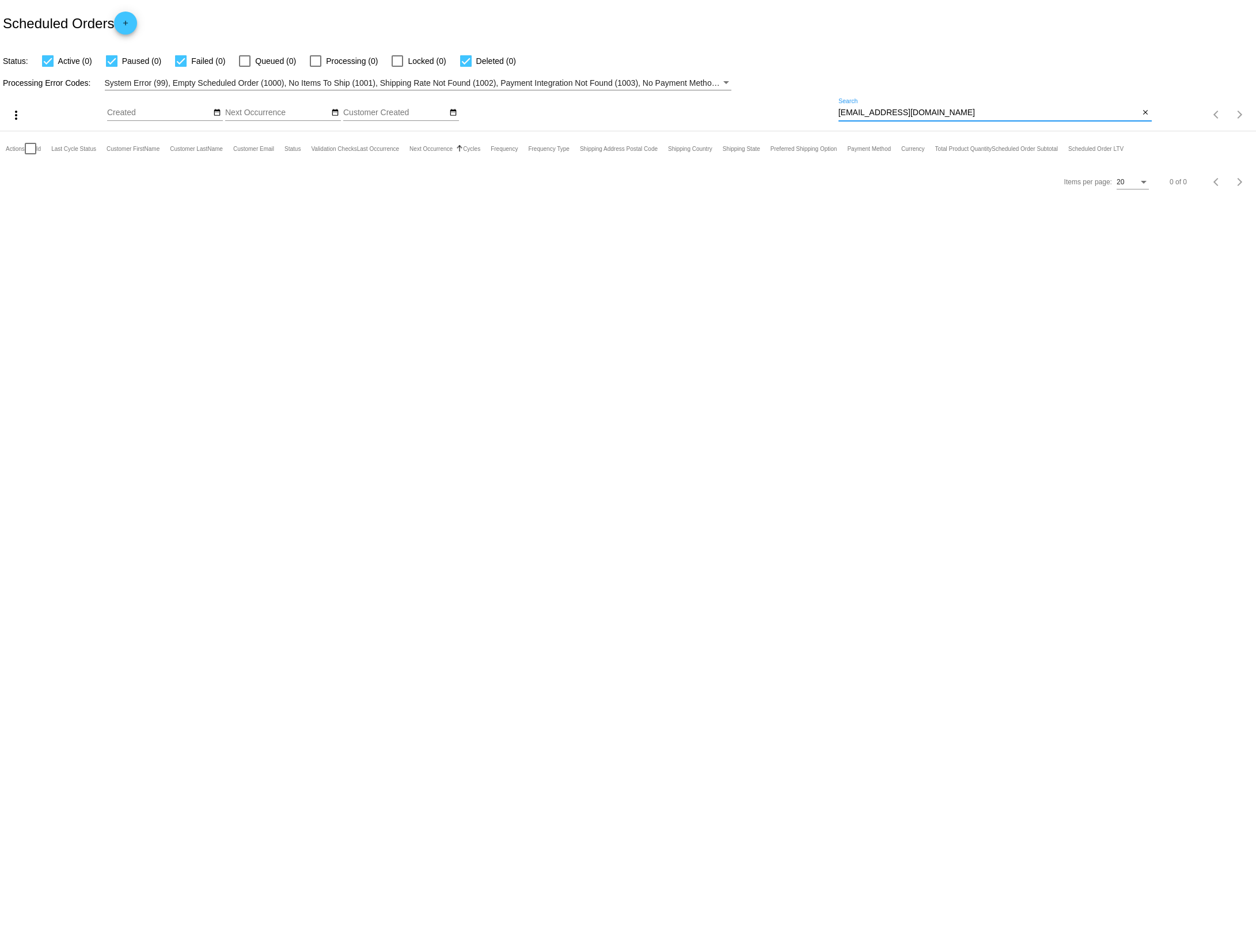
paste input "ninatheglamshorkie"
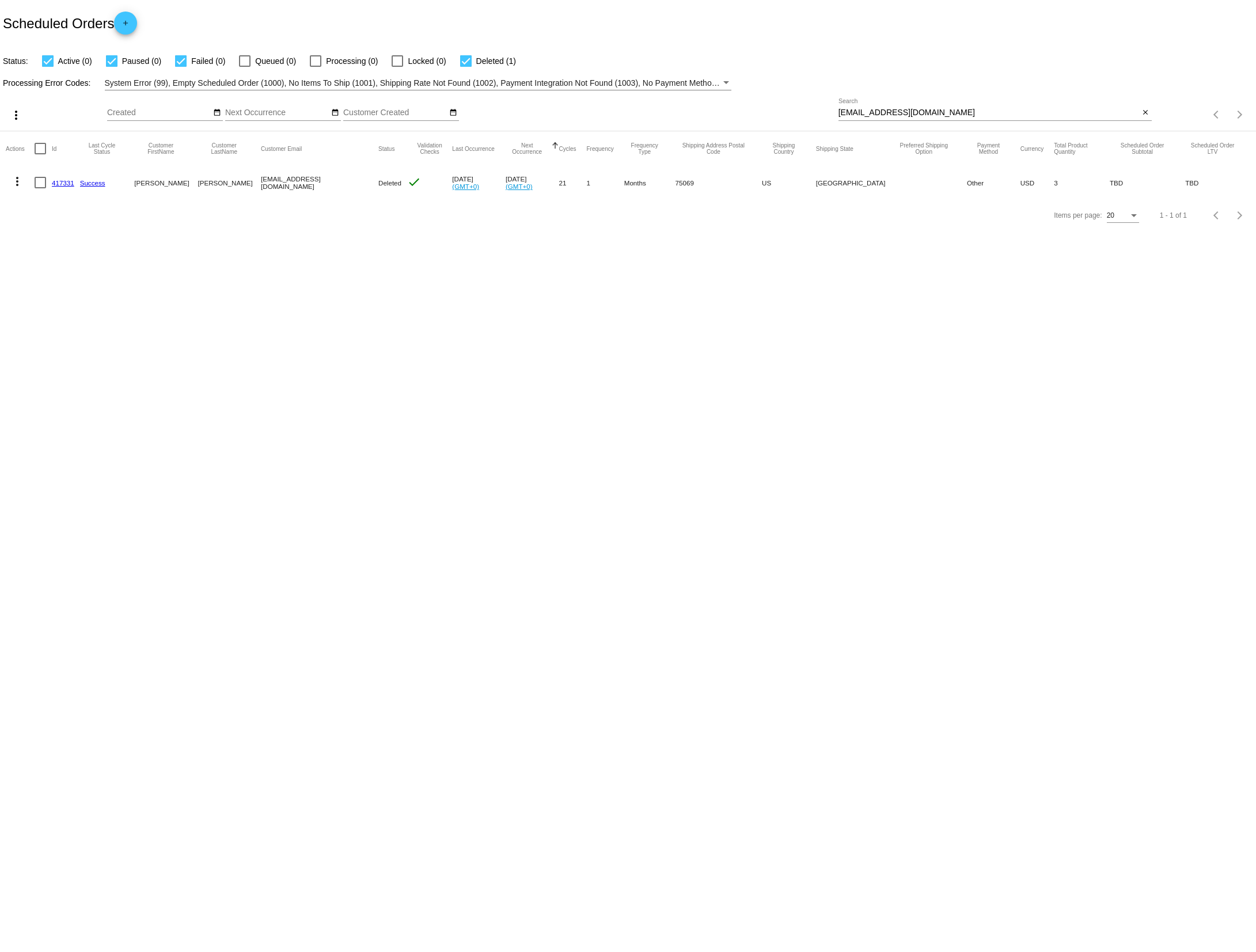
click at [968, 107] on div "[EMAIL_ADDRESS][DOMAIN_NAME] Search" at bounding box center [990, 109] width 301 height 22
click at [970, 109] on input "[EMAIL_ADDRESS][DOMAIN_NAME]" at bounding box center [990, 113] width 301 height 9
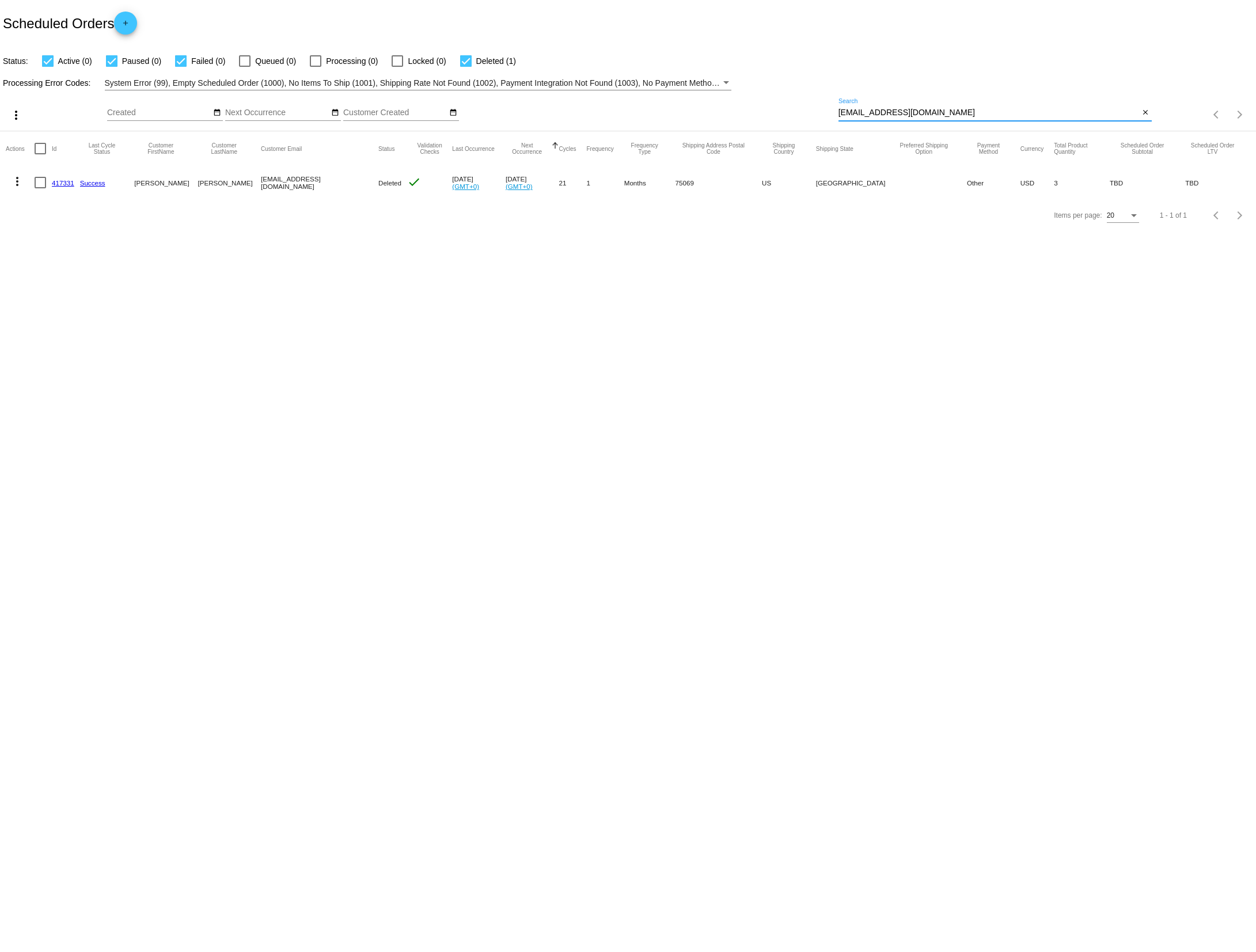
click at [970, 109] on input "[EMAIL_ADDRESS][DOMAIN_NAME]" at bounding box center [990, 113] width 301 height 9
paste input "[PERSON_NAME]"
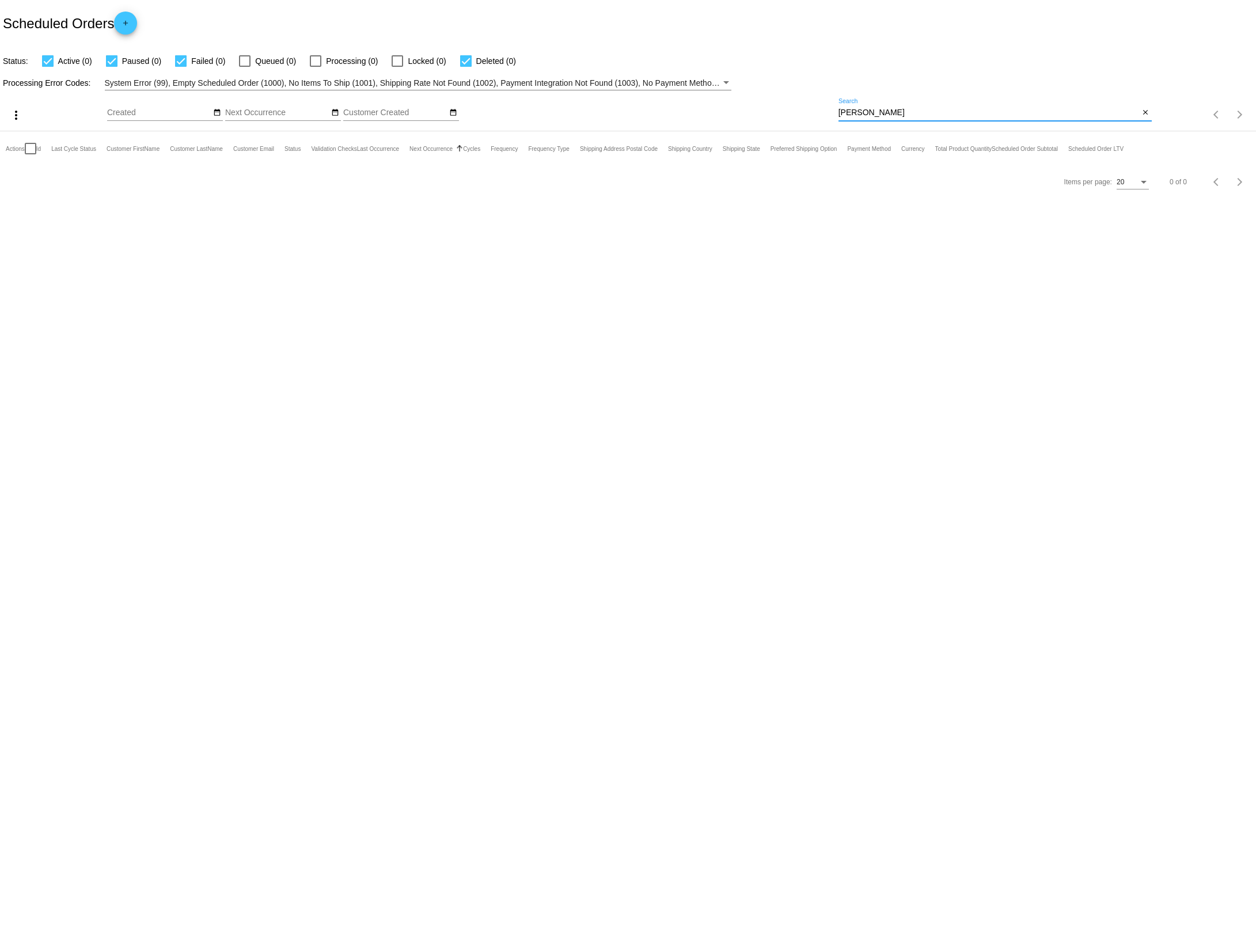
click at [898, 114] on input "[PERSON_NAME]" at bounding box center [990, 113] width 301 height 9
paste input "[EMAIL_ADDRESS][DOMAIN_NAME]"
click at [976, 110] on input "[EMAIL_ADDRESS][DOMAIN_NAME]" at bounding box center [990, 113] width 301 height 9
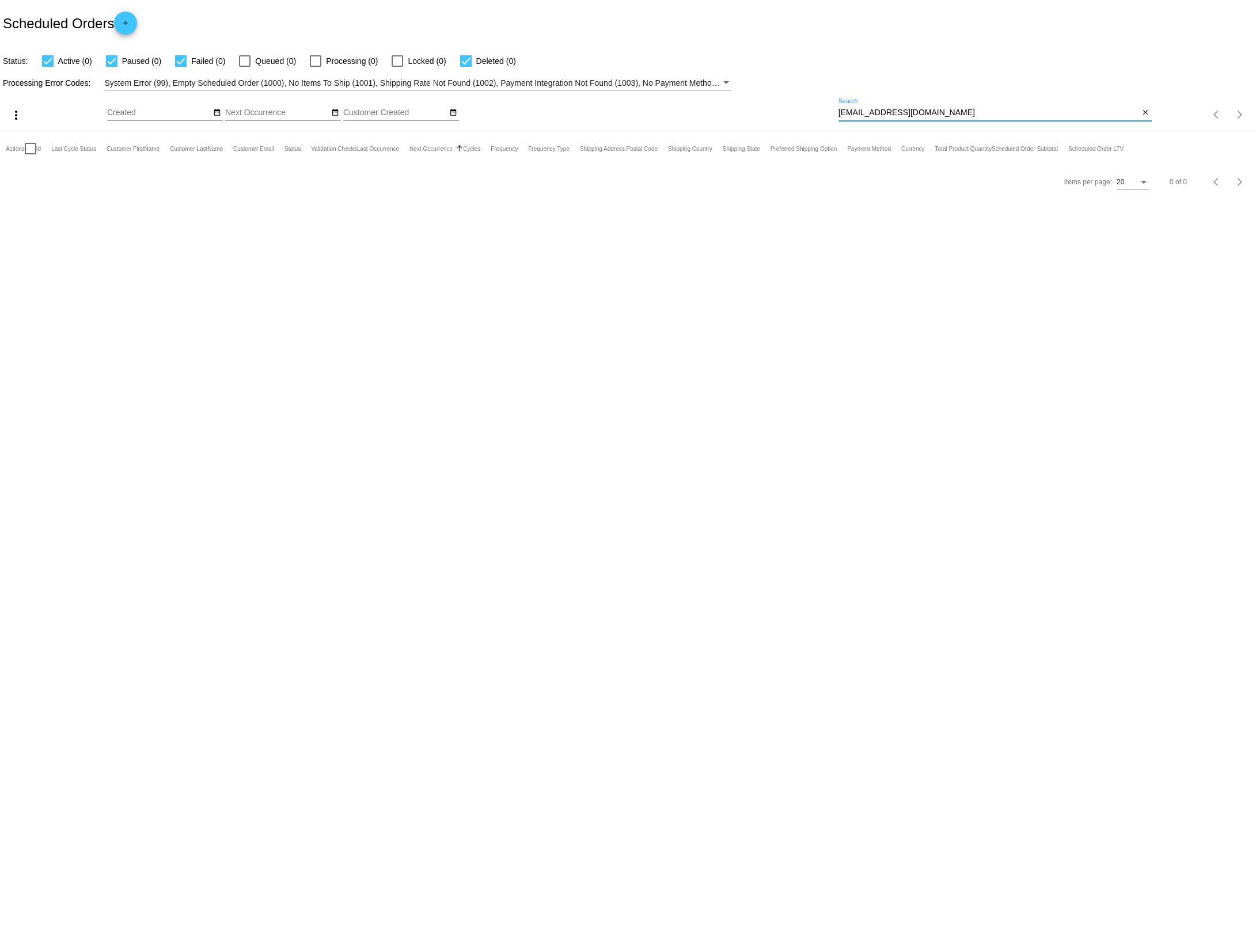
click at [976, 110] on input "[EMAIL_ADDRESS][DOMAIN_NAME]" at bounding box center [990, 113] width 301 height 9
paste input "jacknpico"
click at [935, 114] on input "[EMAIL_ADDRESS][DOMAIN_NAME]" at bounding box center [990, 113] width 301 height 9
click at [934, 113] on input "[EMAIL_ADDRESS][DOMAIN_NAME]" at bounding box center [990, 113] width 301 height 9
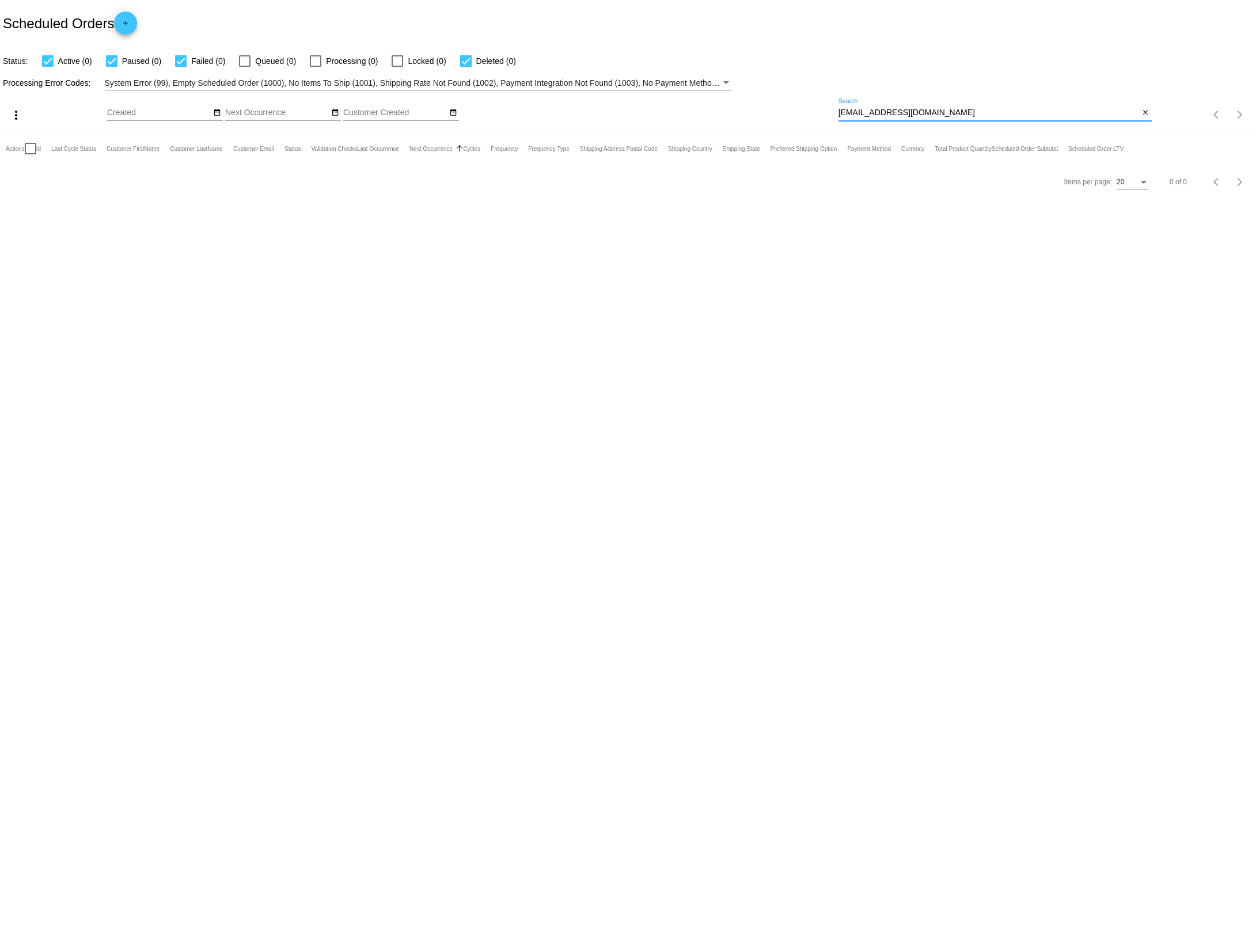
click at [934, 113] on input "[EMAIL_ADDRESS][DOMAIN_NAME]" at bounding box center [990, 113] width 301 height 9
paste input "[PERSON_NAME]"
drag, startPoint x: 923, startPoint y: 125, endPoint x: 909, endPoint y: 111, distance: 19.8
click at [923, 125] on div "[PERSON_NAME] Search close" at bounding box center [995, 115] width 313 height 33
click at [909, 111] on input "[PERSON_NAME]" at bounding box center [990, 113] width 301 height 9
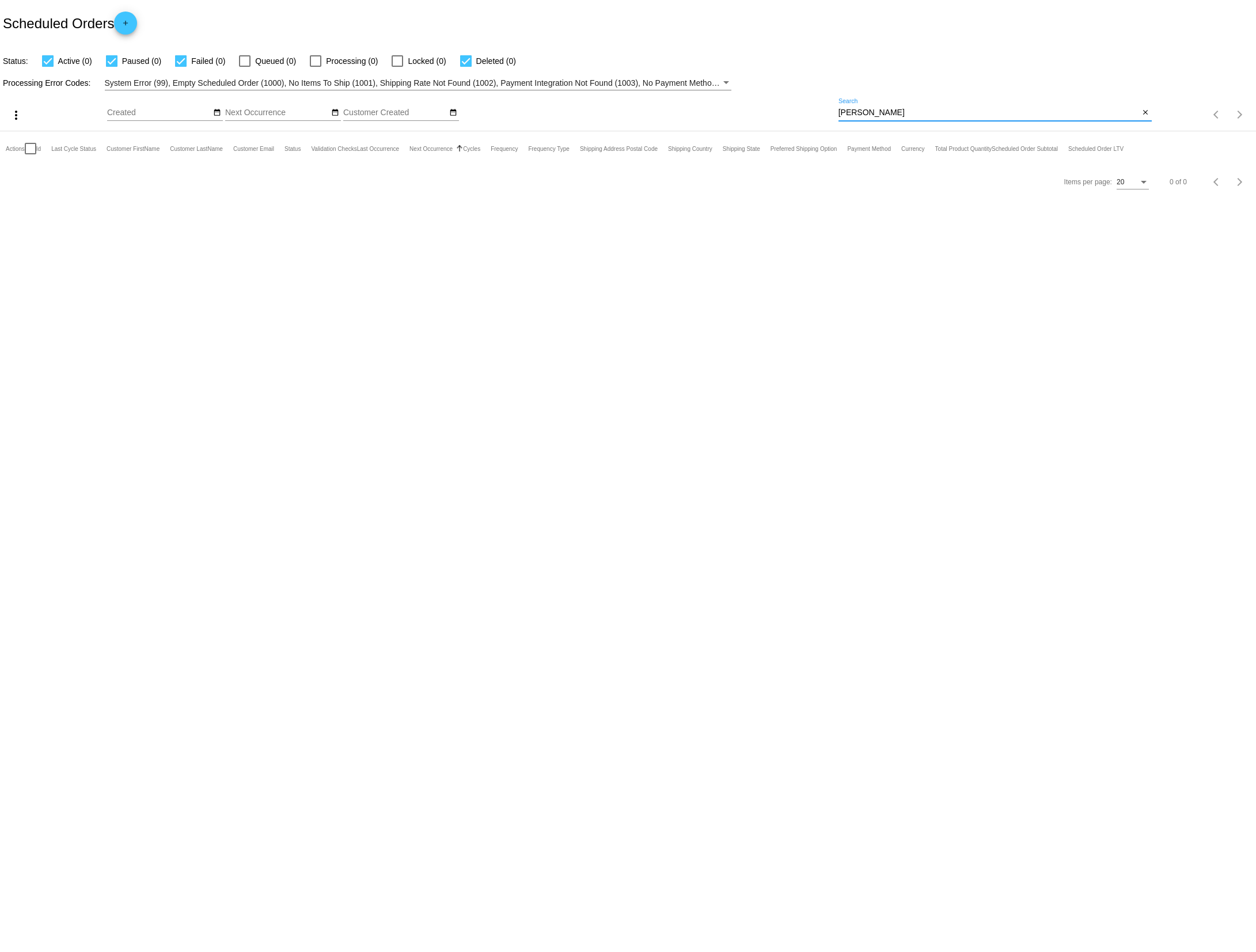
click at [909, 111] on input "[PERSON_NAME]" at bounding box center [990, 113] width 301 height 9
paste input "[EMAIL_ADDRESS][DOMAIN_NAME]"
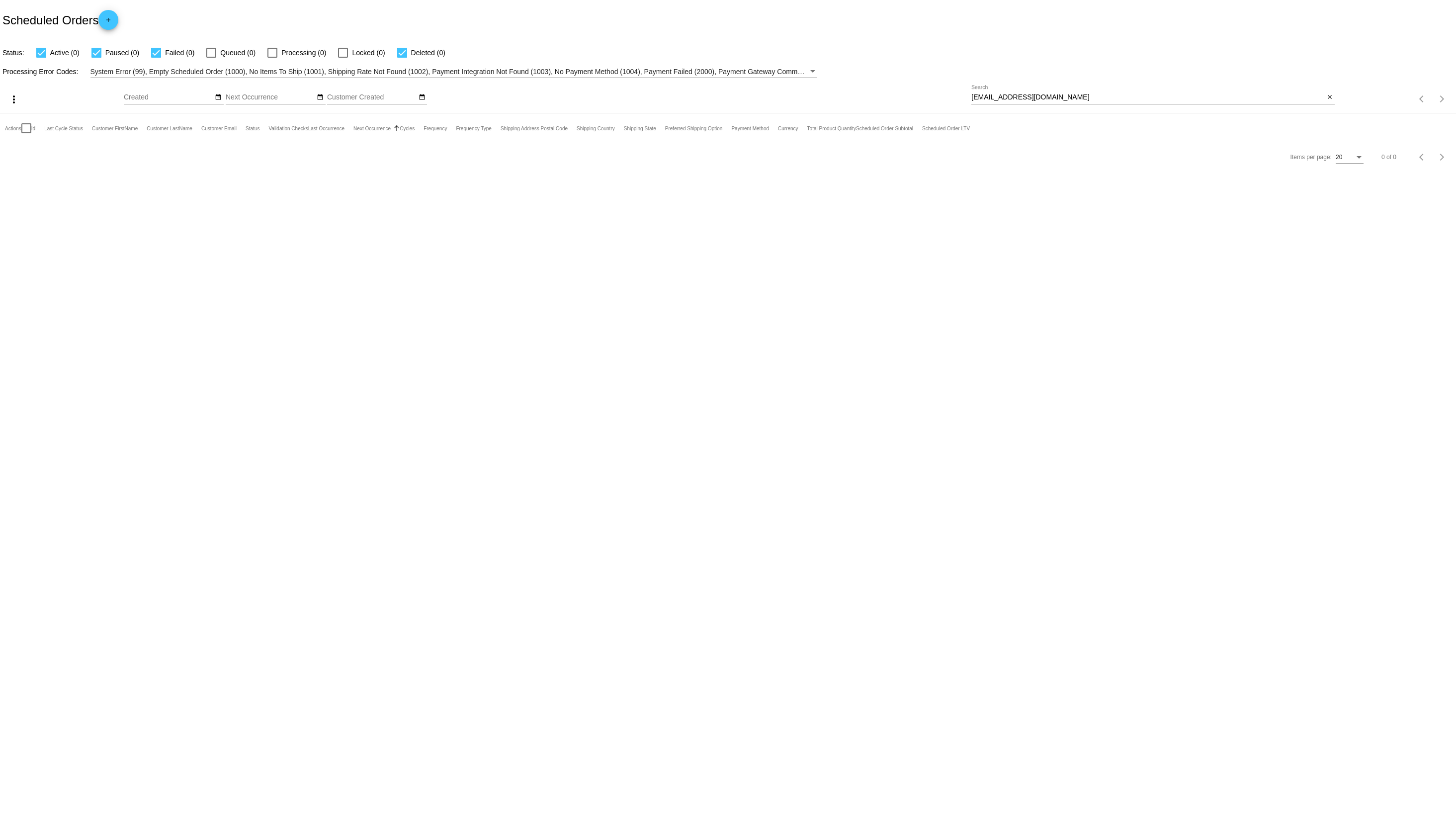
click at [1075, 100] on input "[EMAIL_ADDRESS][DOMAIN_NAME]" at bounding box center [1147, 97] width 353 height 8
type input "k"
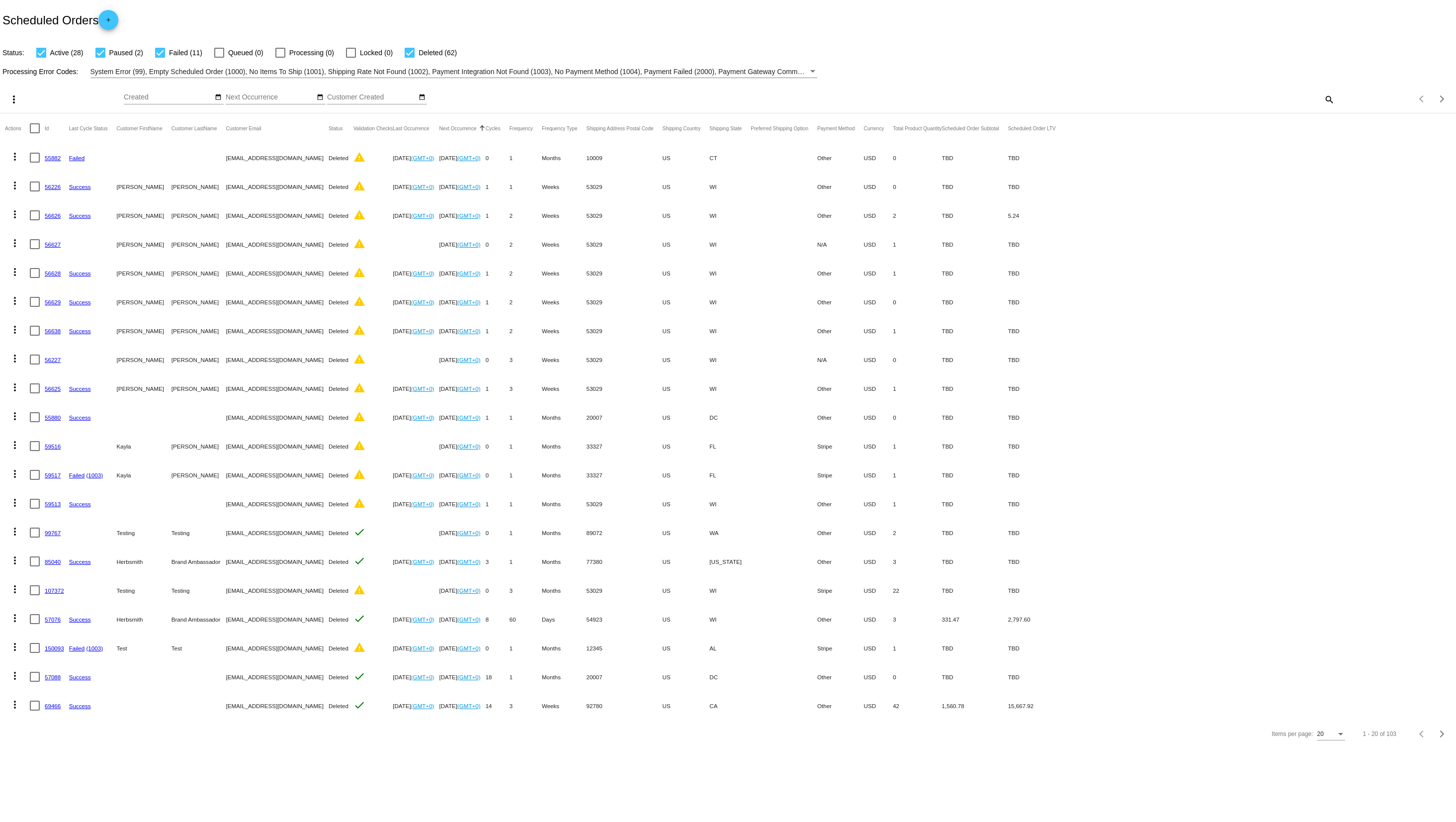
click at [1331, 100] on mat-icon "search" at bounding box center [1328, 99] width 12 height 16
click at [997, 97] on input "Search" at bounding box center [1153, 97] width 363 height 8
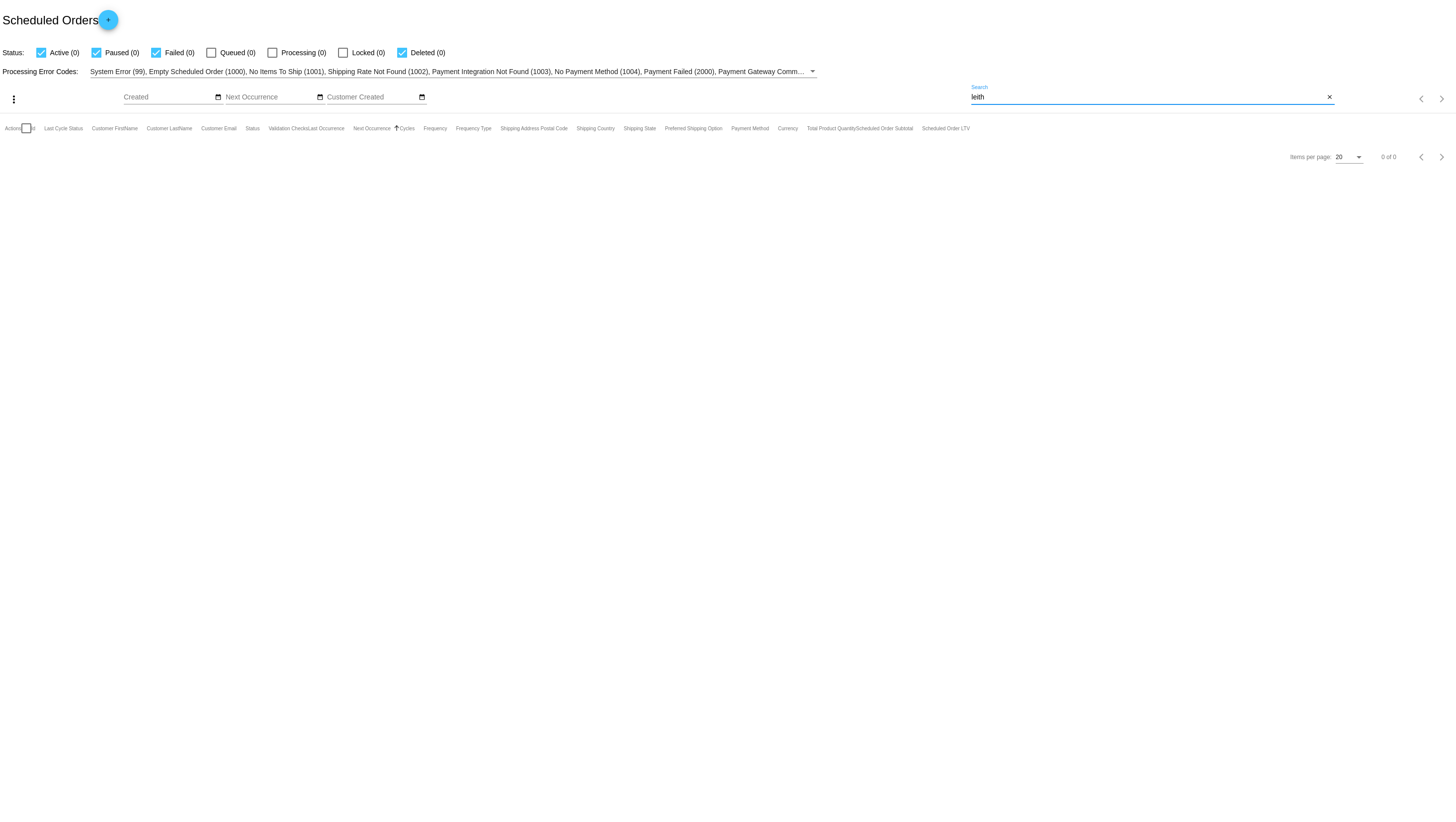
click at [999, 94] on input "leith" at bounding box center [1147, 97] width 353 height 8
click at [997, 95] on input "leith" at bounding box center [1147, 97] width 353 height 8
click at [1004, 98] on input "[PERSON_NAME]" at bounding box center [1147, 97] width 353 height 8
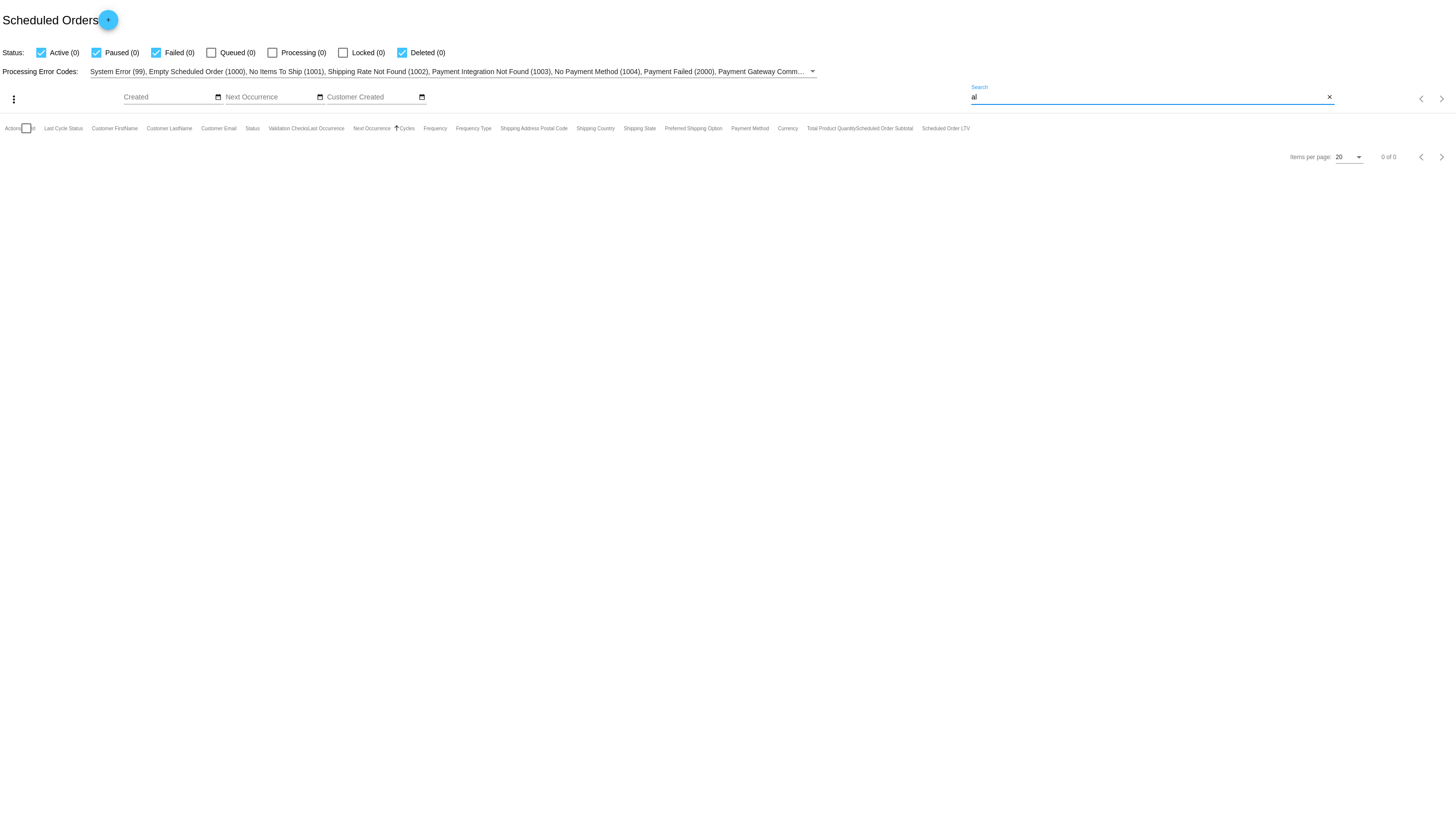
type input "a"
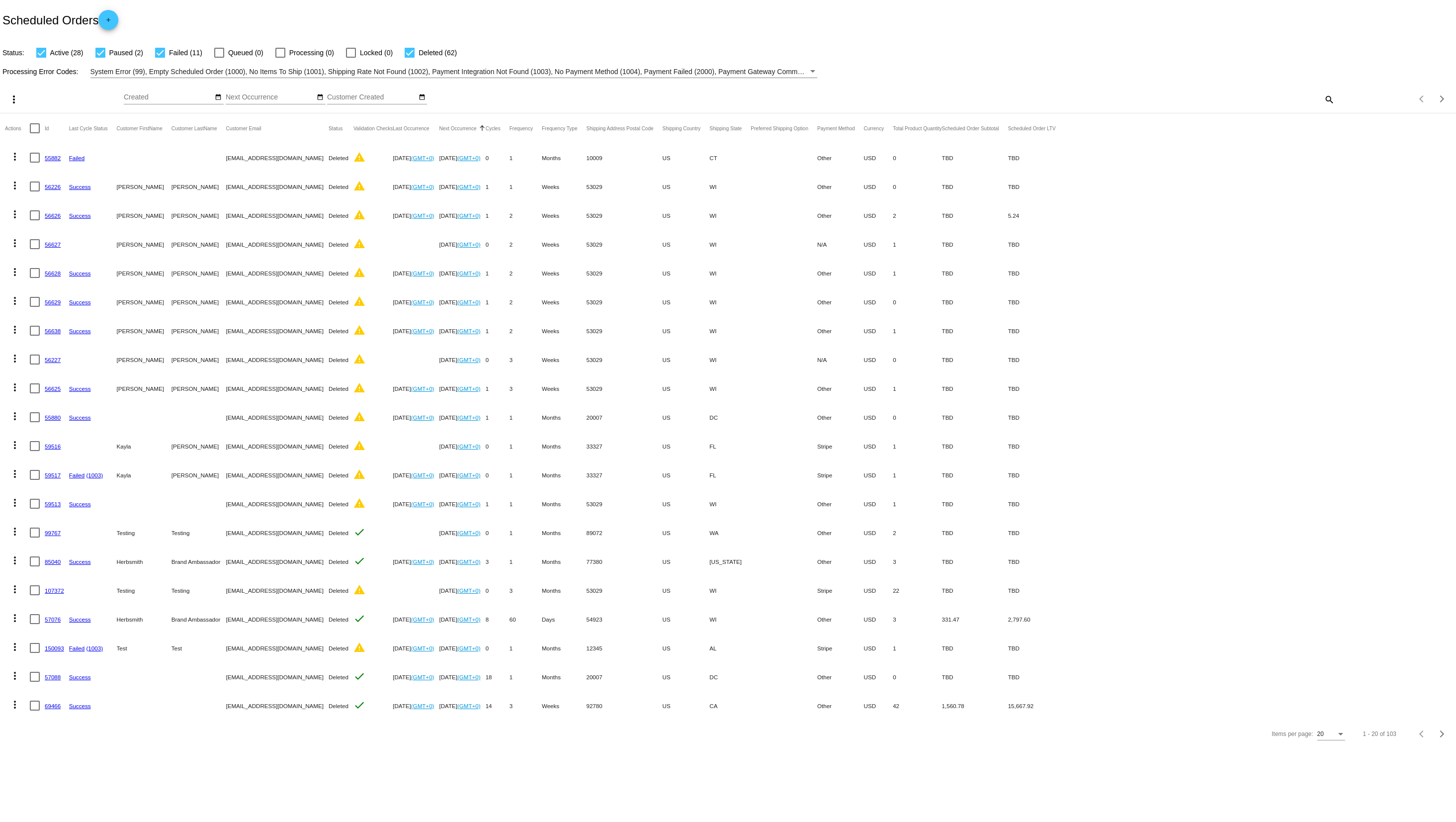
drag, startPoint x: 1318, startPoint y: 99, endPoint x: 1325, endPoint y: 100, distance: 7.1
click at [1318, 99] on div "search" at bounding box center [1153, 99] width 363 height 16
click at [1326, 100] on mat-icon "search" at bounding box center [1328, 99] width 12 height 16
click at [1134, 100] on input "Search" at bounding box center [1153, 97] width 363 height 8
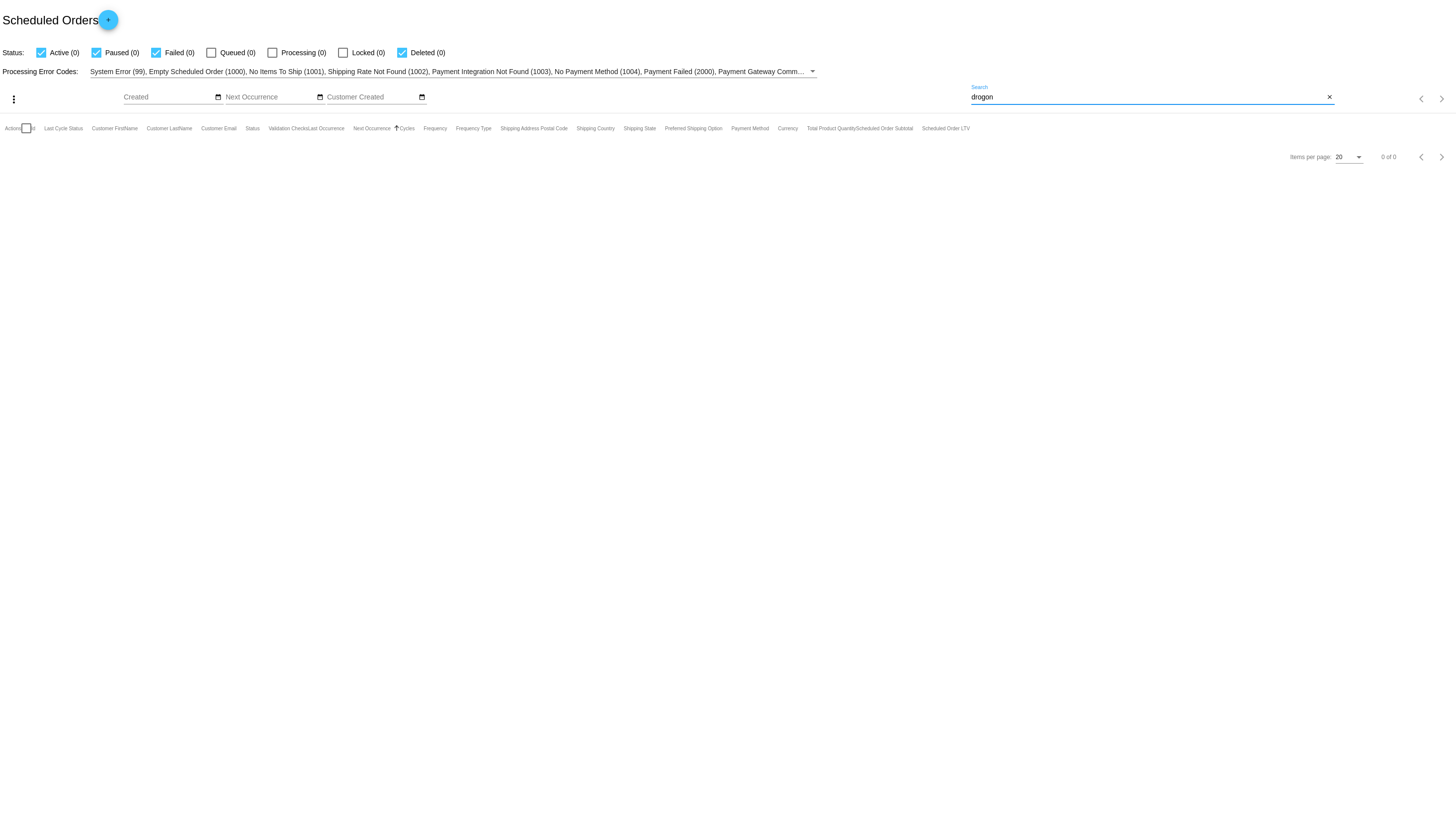
click at [1061, 109] on div "drogon Search close" at bounding box center [1153, 99] width 363 height 28
click at [1042, 99] on input "drogon" at bounding box center [1147, 97] width 353 height 8
paste input "[PERSON_NAME]"
click at [1026, 97] on input "[PERSON_NAME]" at bounding box center [1147, 97] width 353 height 8
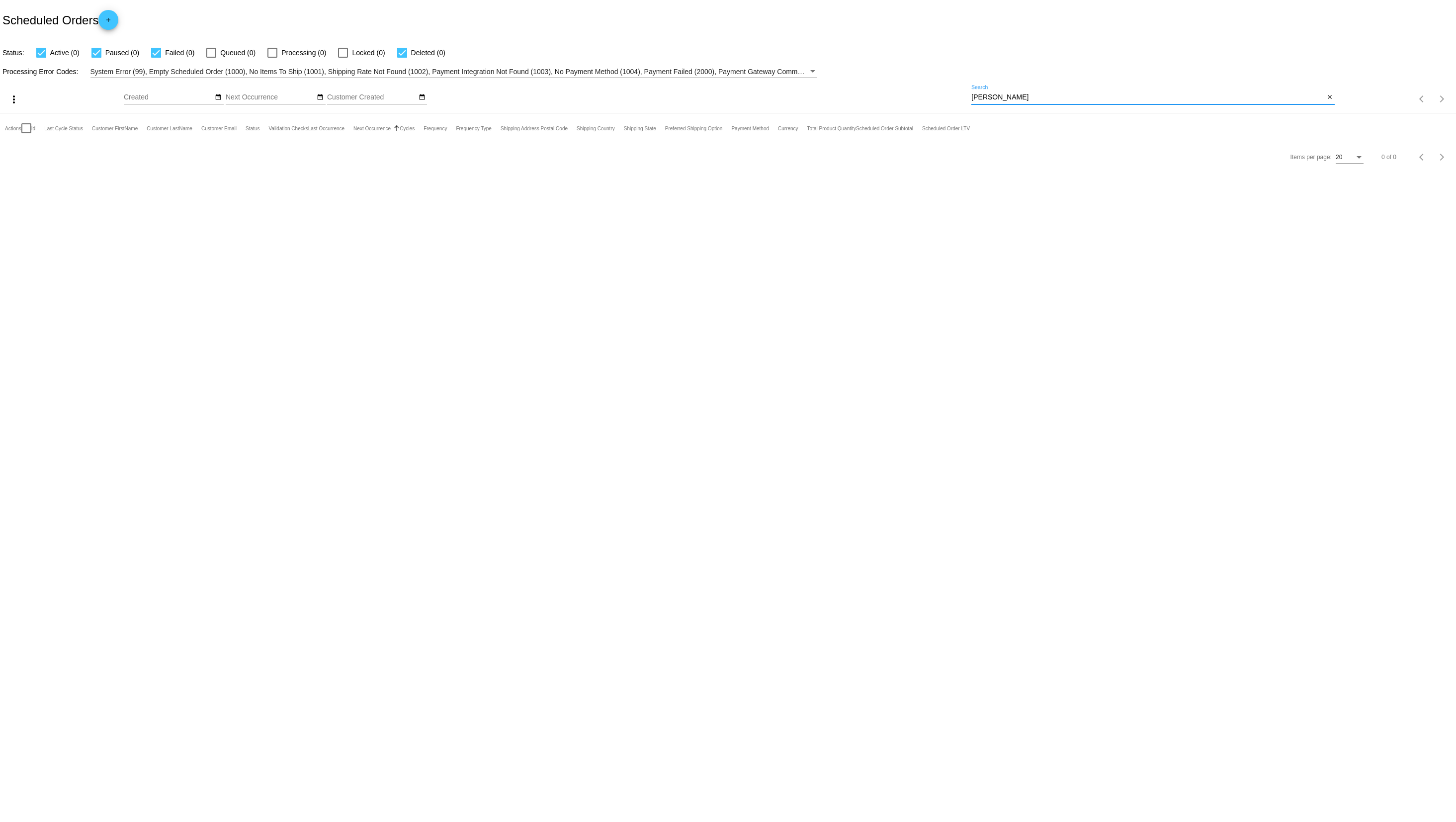
click at [1026, 96] on input "[PERSON_NAME]" at bounding box center [1147, 97] width 353 height 8
click at [1018, 102] on div "malibu Search" at bounding box center [1147, 94] width 353 height 19
click at [1015, 97] on input "malibu" at bounding box center [1147, 97] width 353 height 8
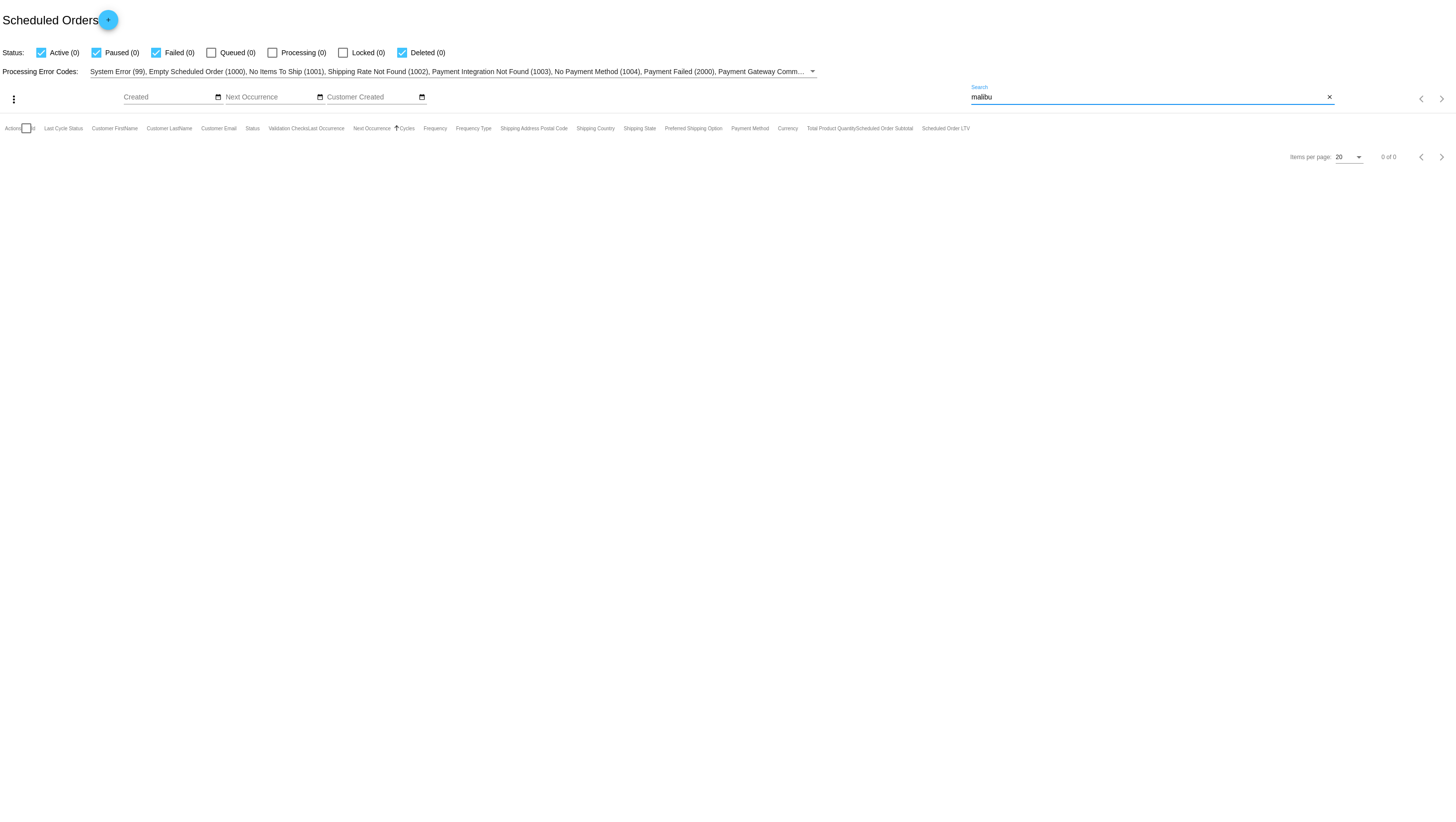
click at [1015, 97] on input "malibu" at bounding box center [1147, 97] width 353 height 8
click at [1037, 87] on div "malibu Search" at bounding box center [1147, 94] width 353 height 19
paste input "[PERSON_NAME]"
click at [1044, 95] on input "[PERSON_NAME]" at bounding box center [1147, 97] width 353 height 8
click at [1041, 95] on input "[PERSON_NAME]" at bounding box center [1147, 97] width 353 height 8
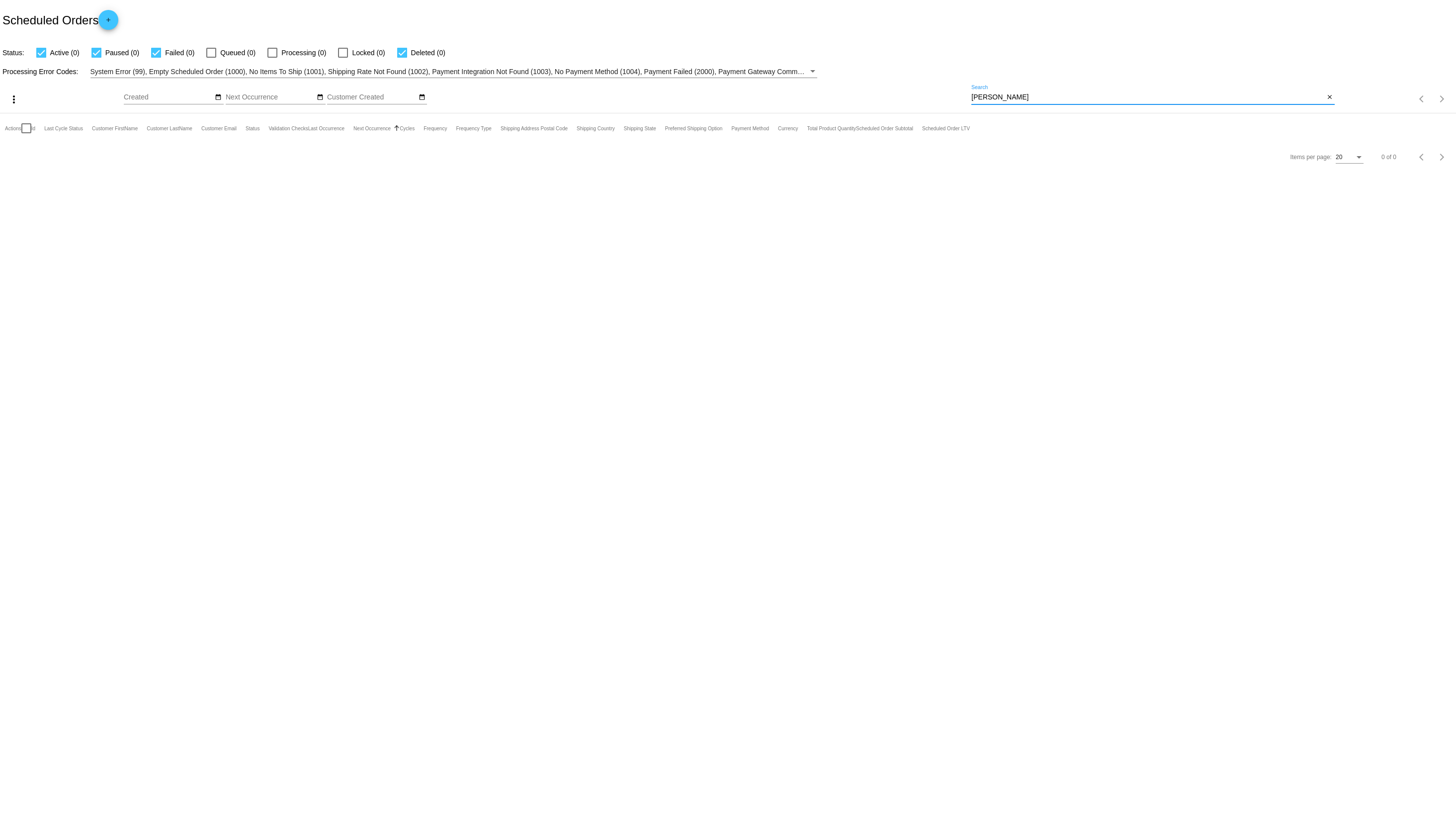
click at [1041, 95] on input "[PERSON_NAME]" at bounding box center [1147, 97] width 353 height 8
paste input "[PERSON_NAME]"
click at [1033, 94] on input "[PERSON_NAME]" at bounding box center [1147, 97] width 353 height 8
drag, startPoint x: 1033, startPoint y: 97, endPoint x: 917, endPoint y: 99, distance: 116.0
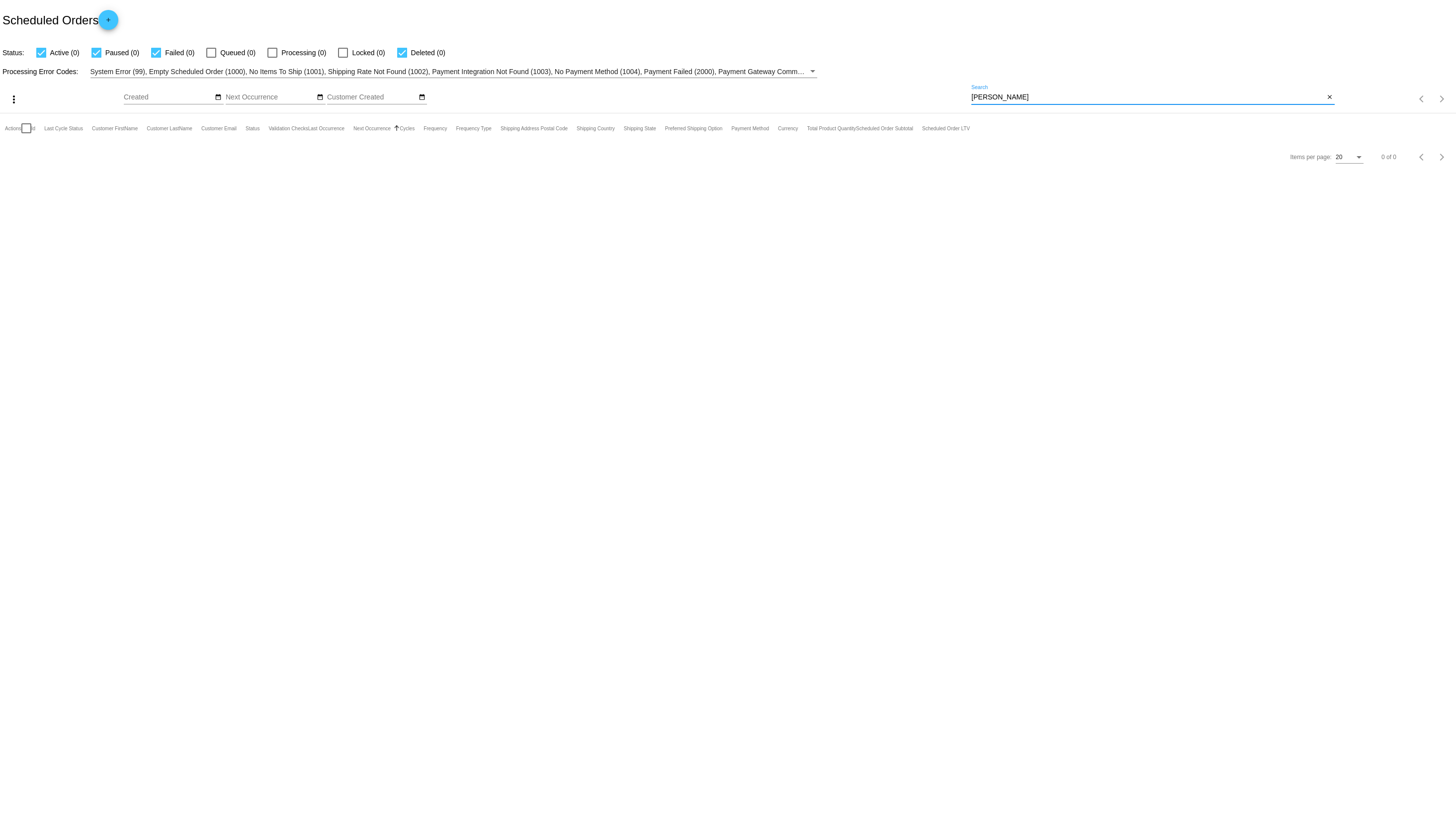
click at [917, 99] on div "more_vert Oct Jan Feb Mar [DATE]" at bounding box center [728, 96] width 1456 height 35
type input "tonka"
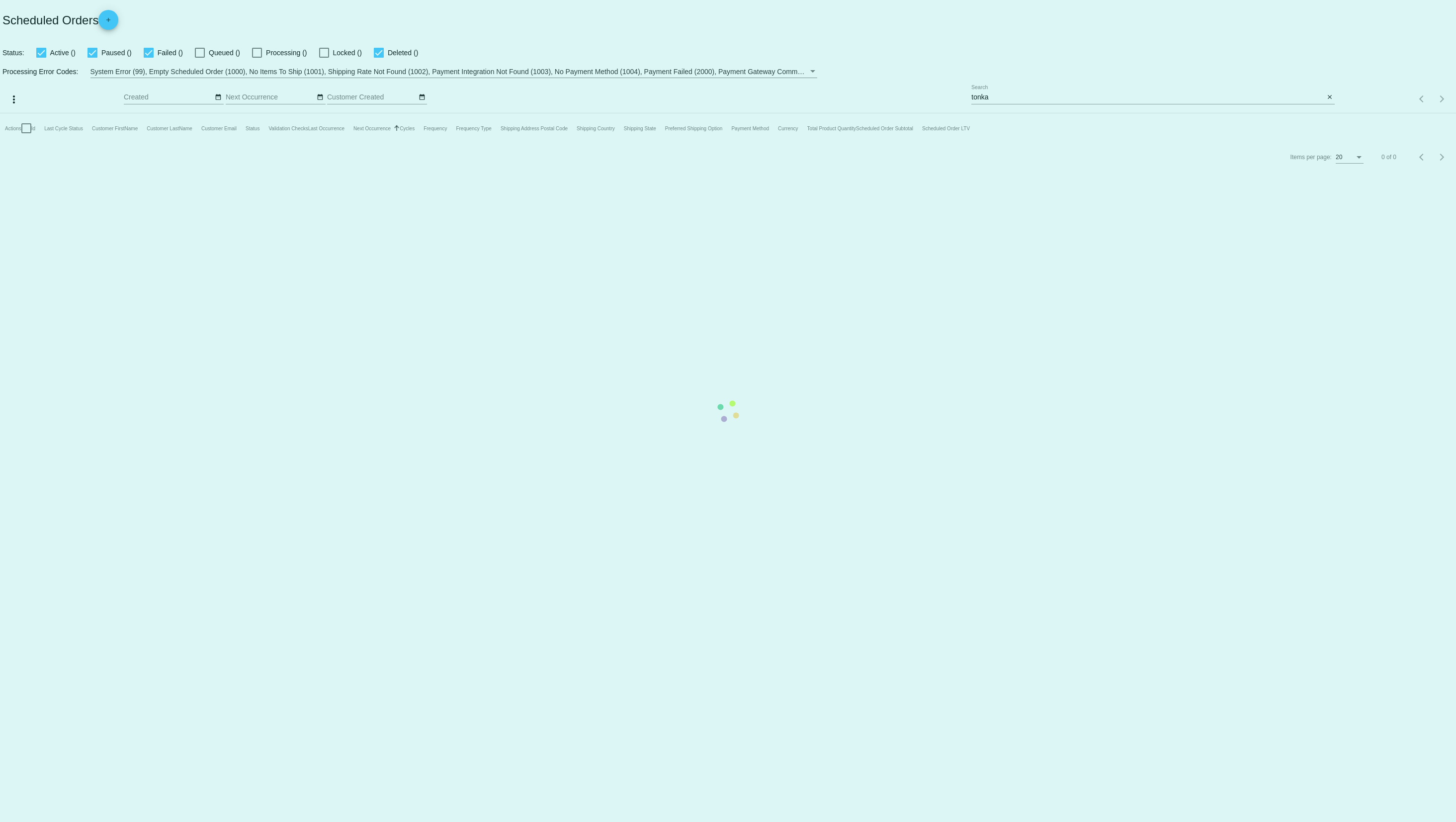
click at [1330, 97] on app-dashboard-scheduled-orders "Scheduled Orders add Status: Active () Paused () Failed () Queued () Processing…" at bounding box center [728, 85] width 1456 height 171
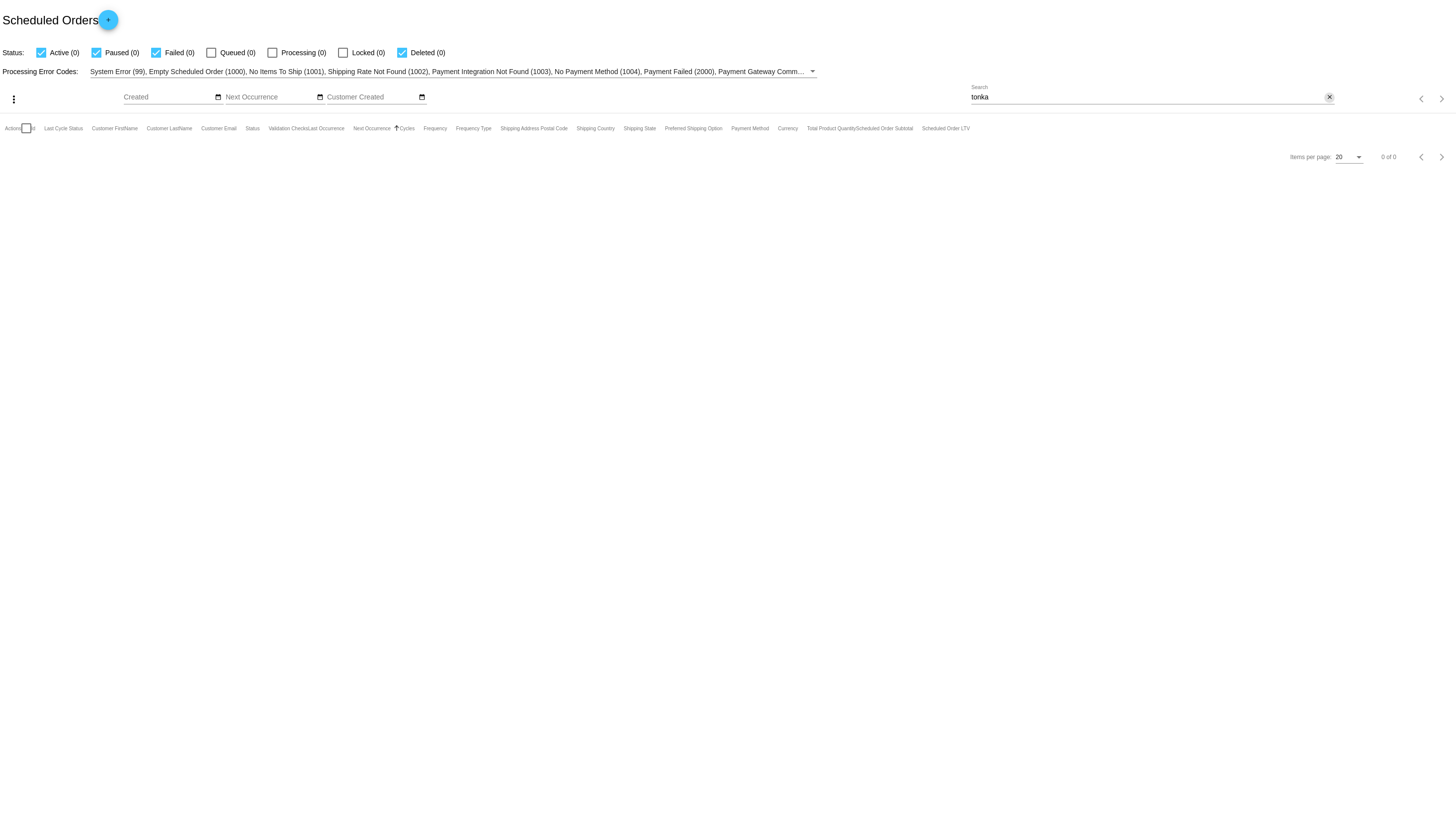
click at [1330, 95] on mat-icon "close" at bounding box center [1330, 97] width 7 height 8
click at [1330, 96] on mat-icon "search" at bounding box center [1328, 99] width 12 height 16
click at [1039, 97] on app-dashboard-scheduled-orders "Scheduled Orders add Status: Active (0) Paused (0) Failed (0) Queued (0) Proces…" at bounding box center [728, 85] width 1456 height 171
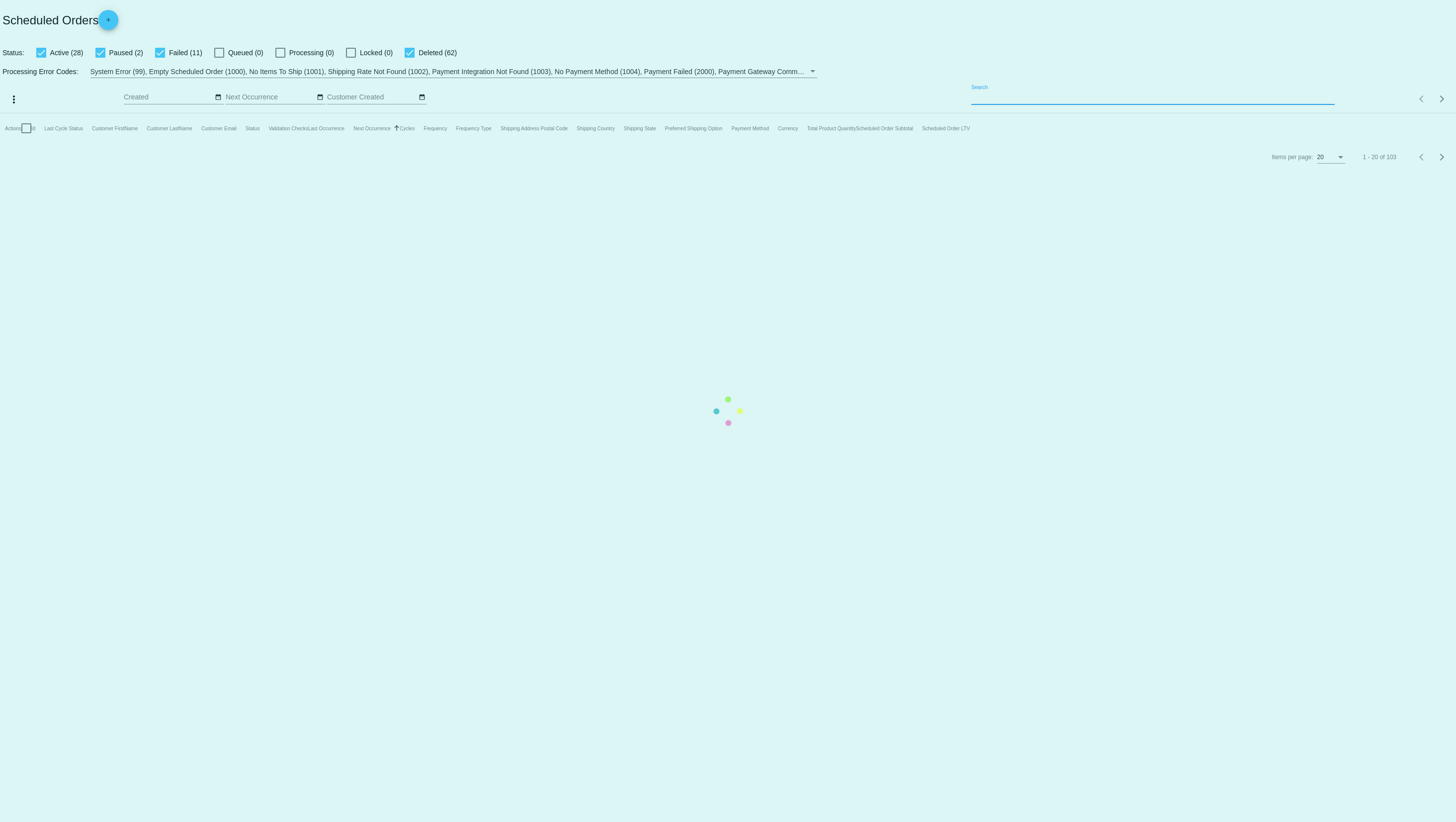
paste input "66064"
type input "66064"
